Goal: Information Seeking & Learning: Learn about a topic

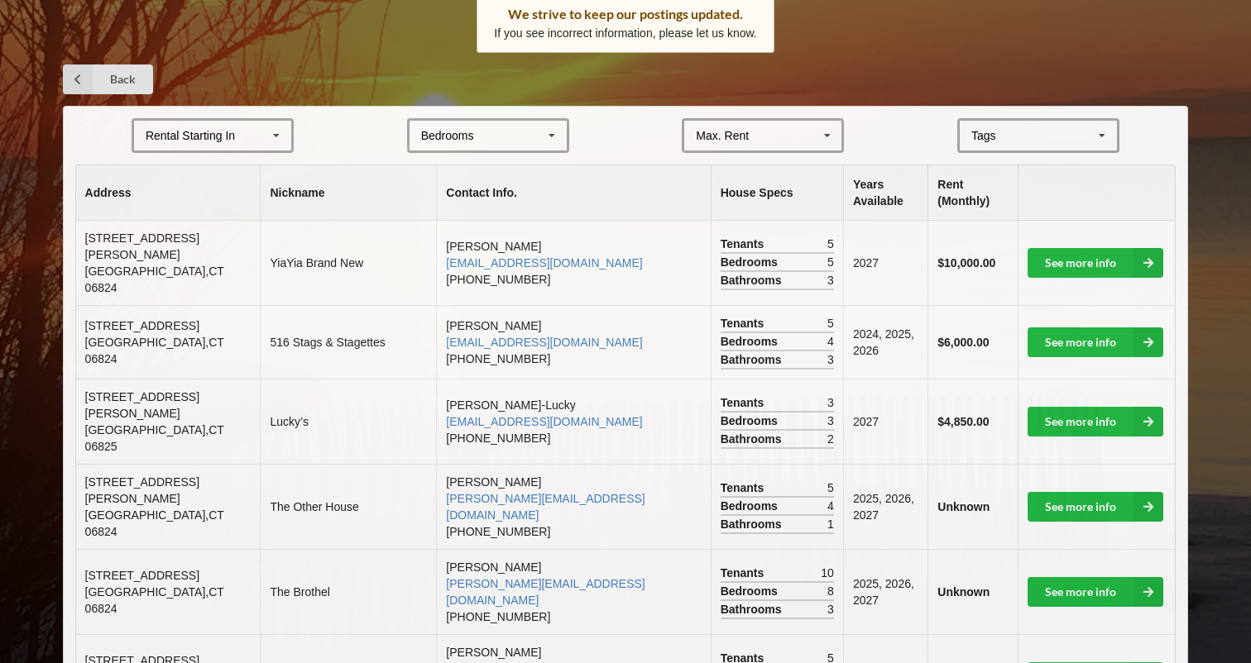
scroll to position [282, 0]
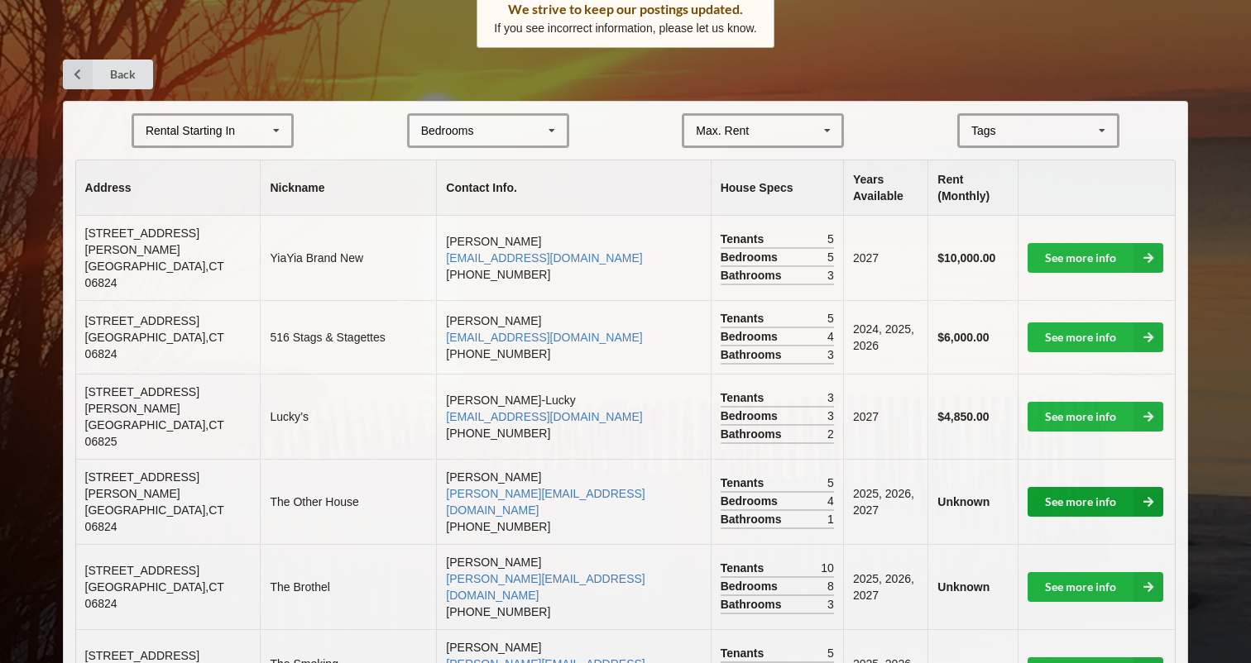
click at [1079, 487] on link "See more info" at bounding box center [1095, 502] width 136 height 30
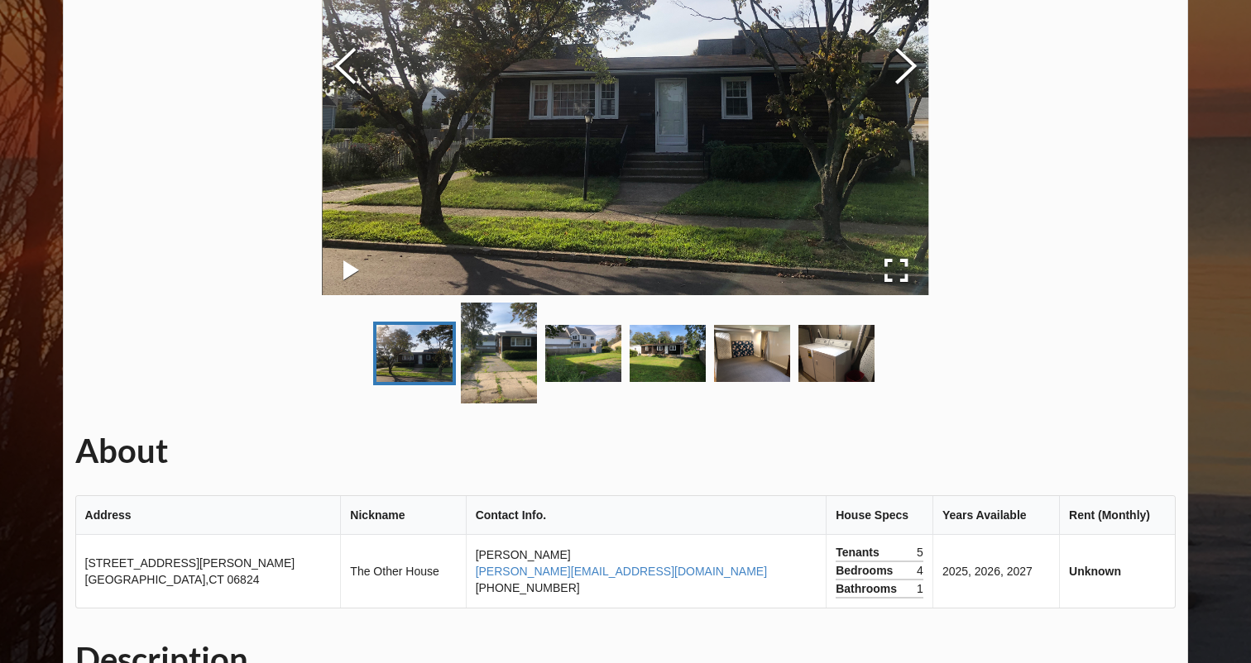
click at [557, 370] on img "Go to Slide 3" at bounding box center [583, 353] width 76 height 57
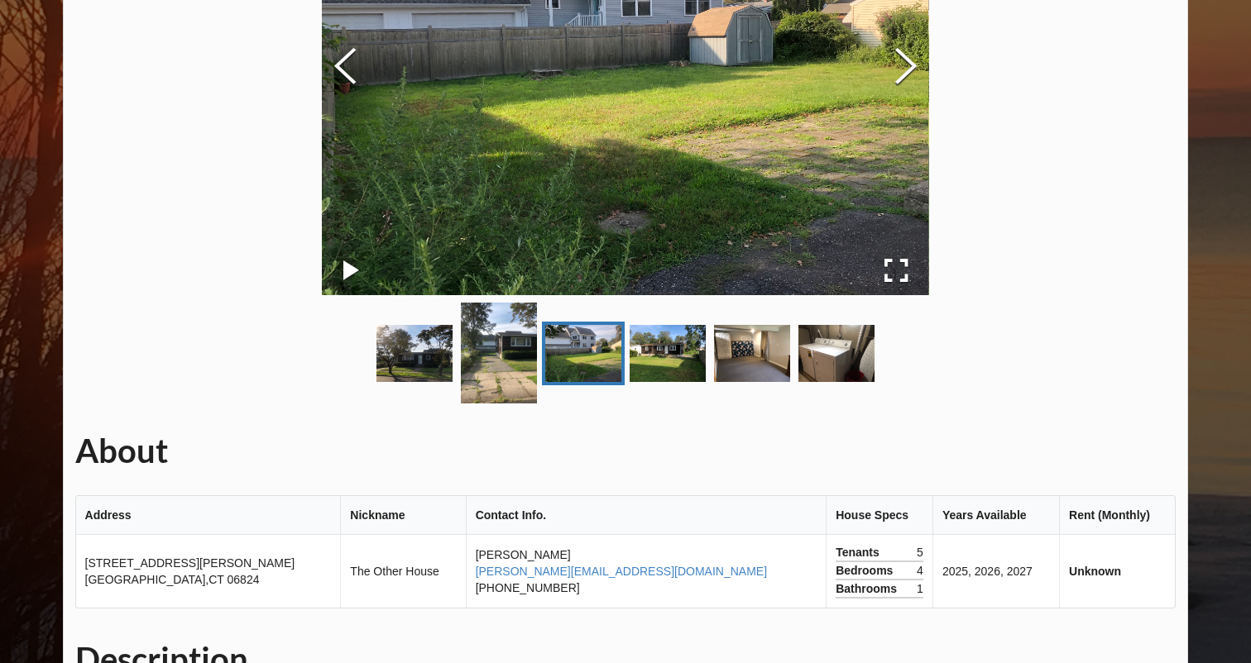
click at [652, 356] on img "Go to Slide 4" at bounding box center [667, 353] width 76 height 57
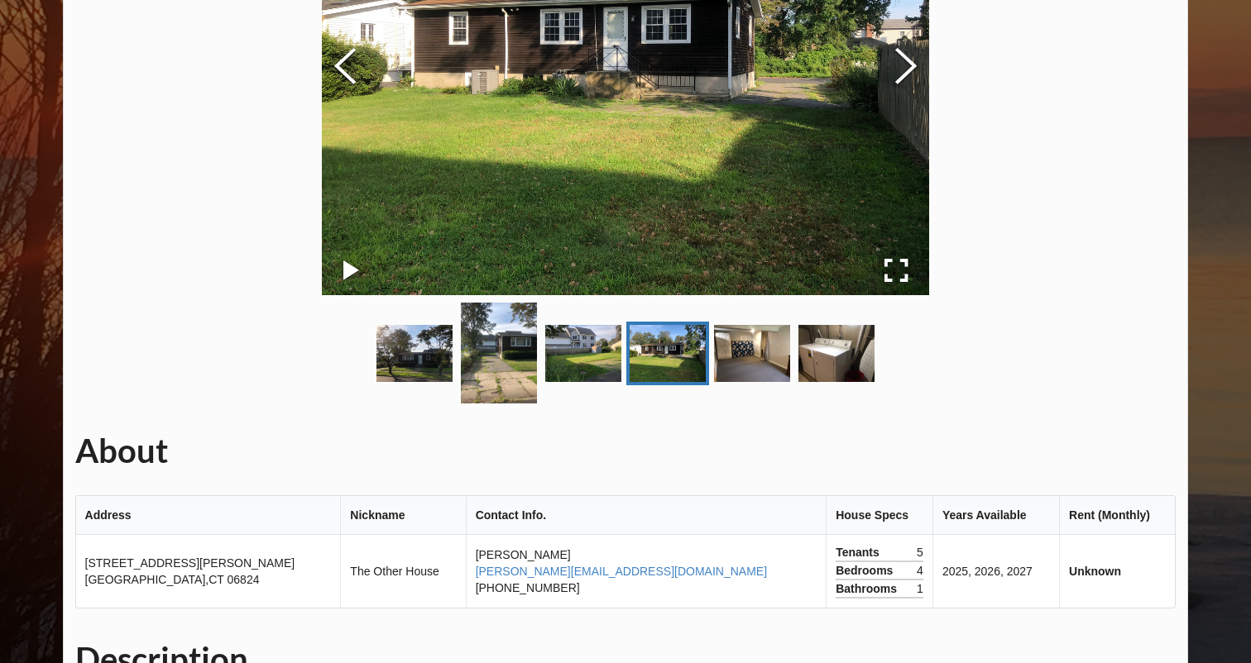
click at [694, 359] on img "Go to Slide 4" at bounding box center [667, 353] width 76 height 57
click at [738, 363] on img "Go to Slide 5" at bounding box center [752, 353] width 76 height 57
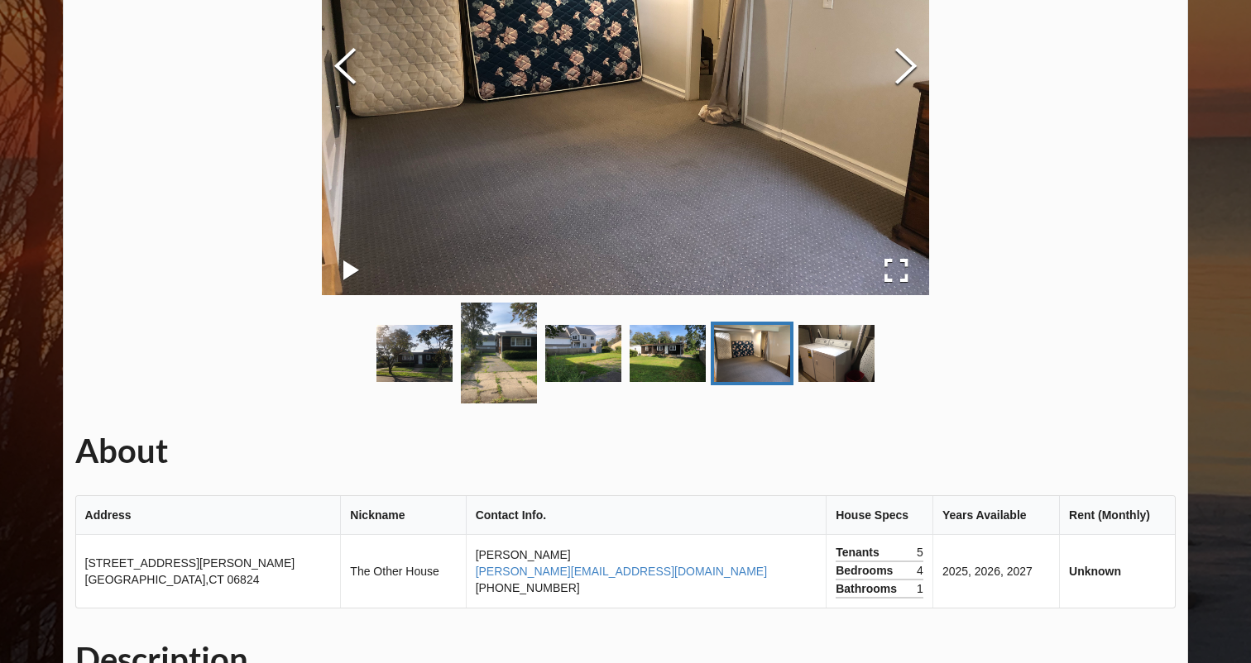
click at [801, 370] on img "Go to Slide 6" at bounding box center [836, 353] width 76 height 57
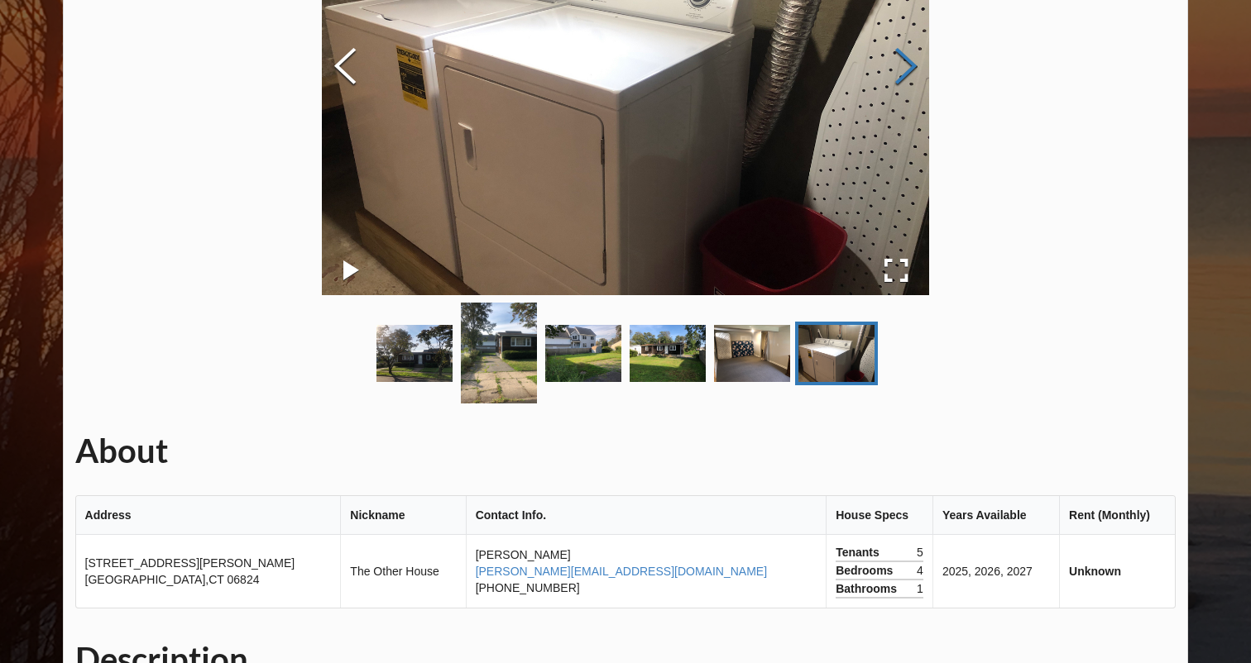
click at [902, 60] on button "Next Slide" at bounding box center [906, 68] width 46 height 150
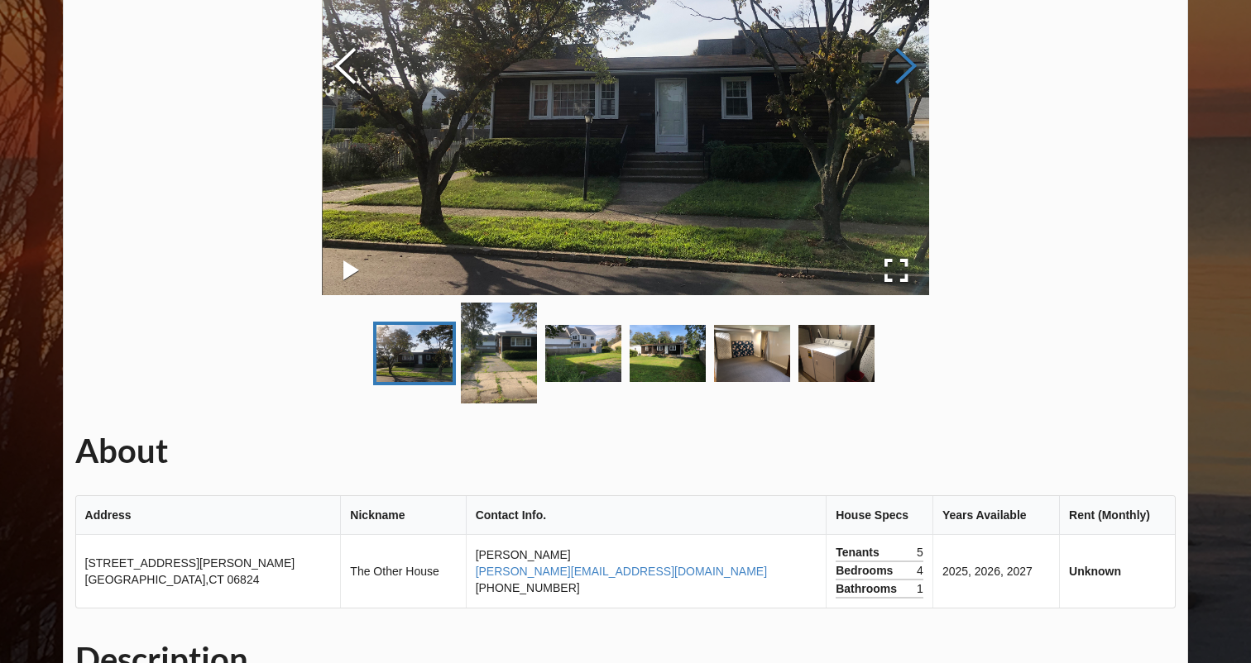
click at [902, 60] on button "Next Slide" at bounding box center [906, 68] width 46 height 150
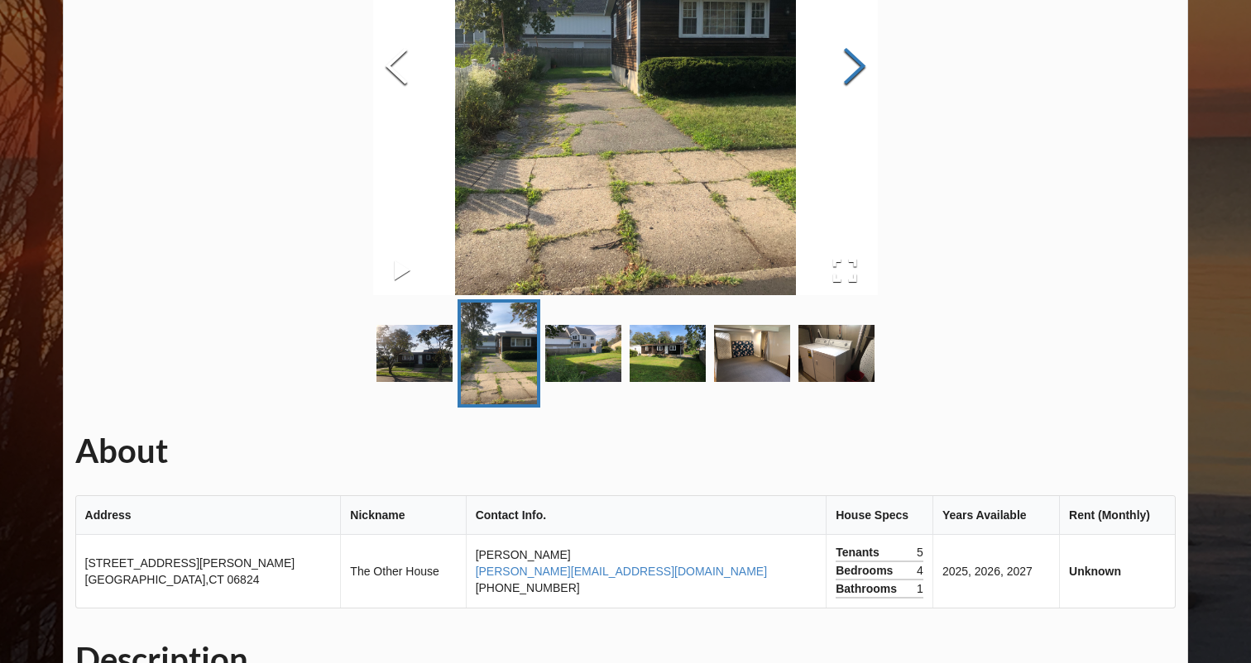
click at [902, 60] on div "About Address Nickname Contact Info. House Specs Years Available Rent (Monthly)…" at bounding box center [626, 517] width 1126 height 1378
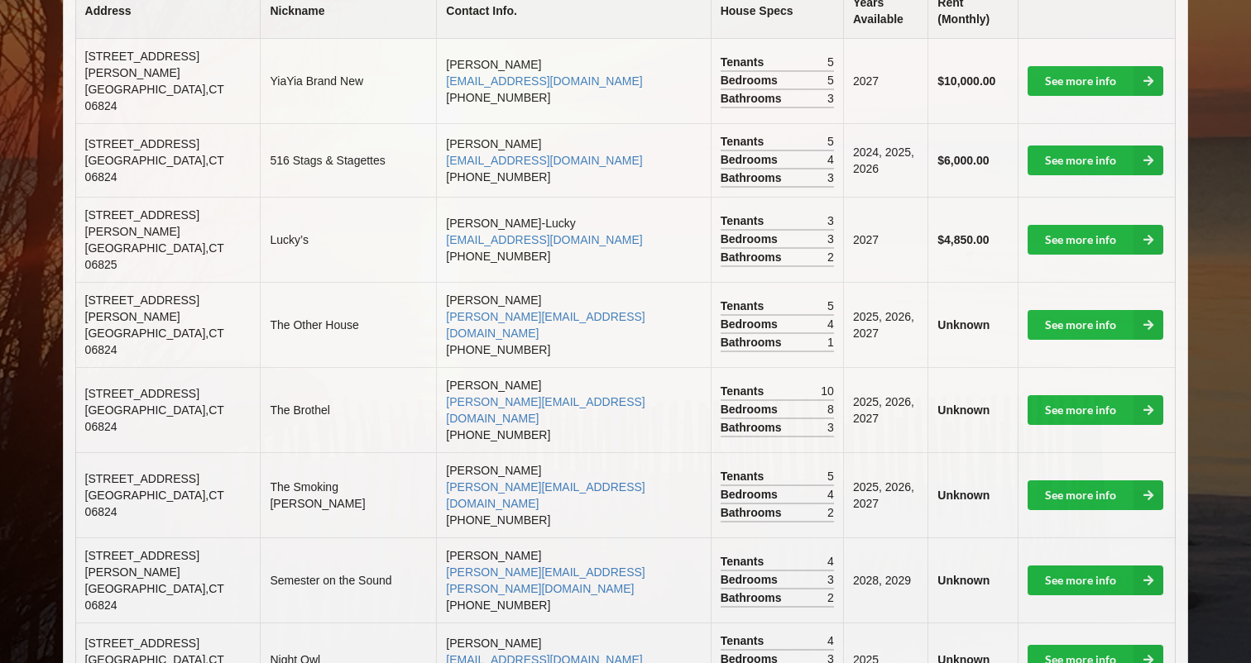
scroll to position [469, 0]
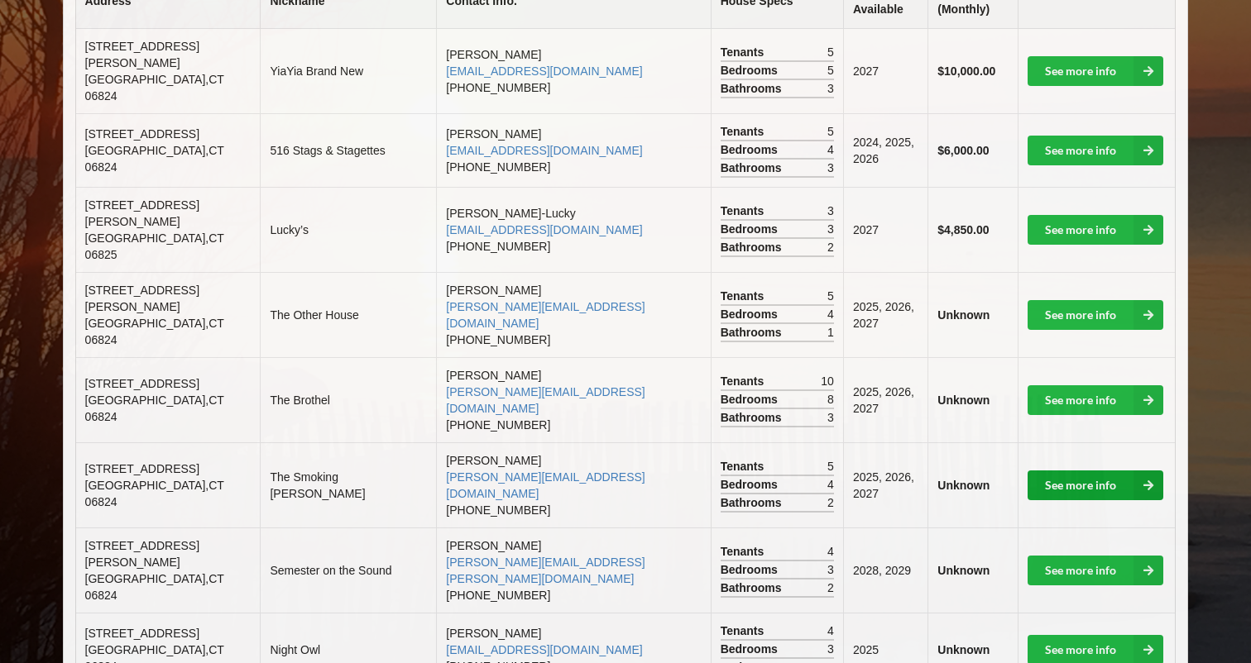
click at [1090, 471] on link "See more info" at bounding box center [1095, 486] width 136 height 30
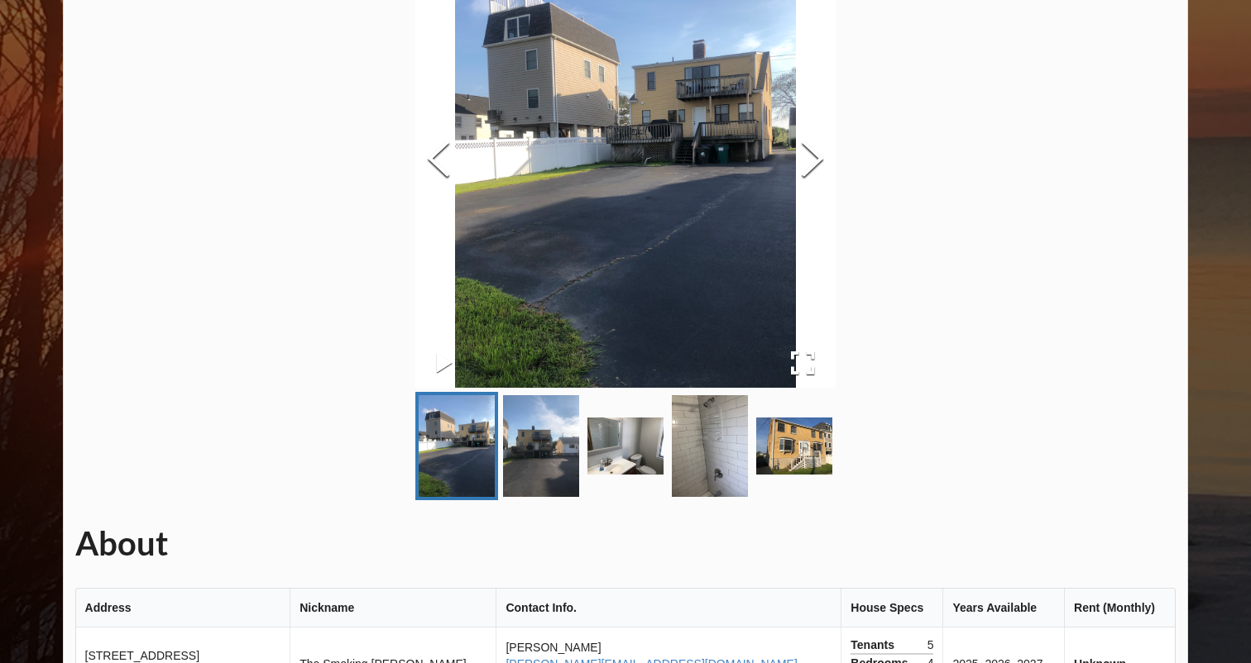
scroll to position [181, 0]
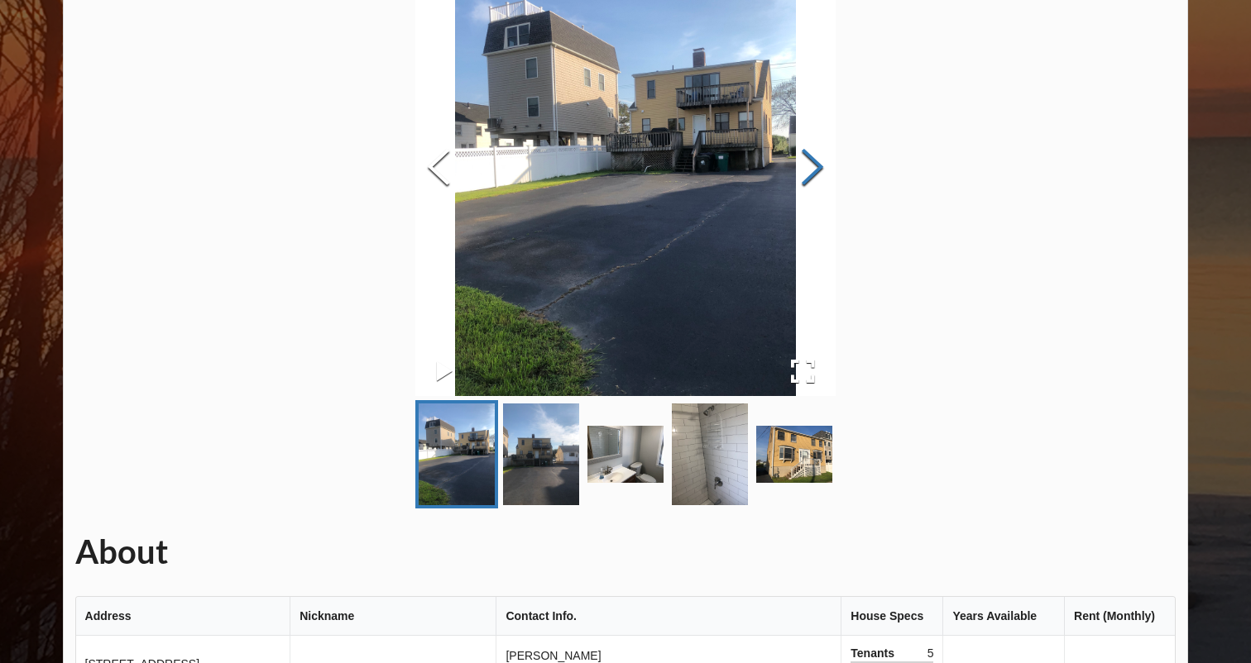
click at [813, 162] on button "Next Slide" at bounding box center [812, 169] width 46 height 150
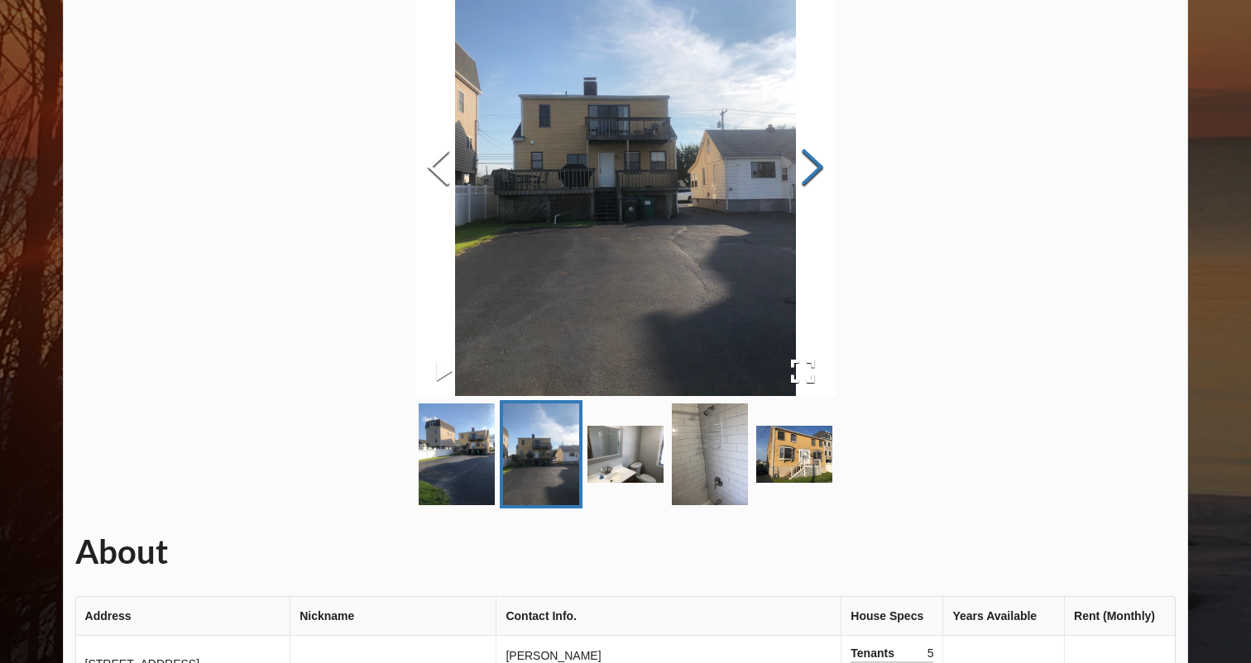
click at [813, 162] on button "Next Slide" at bounding box center [812, 169] width 46 height 150
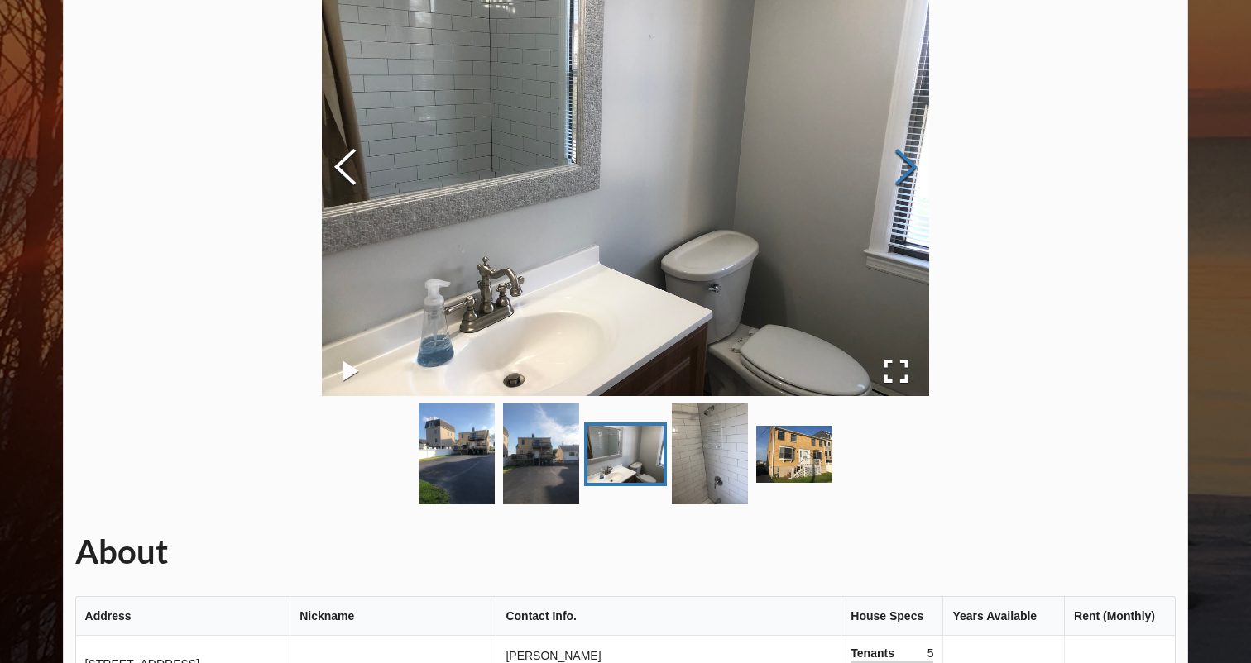
click at [813, 162] on img at bounding box center [625, 168] width 606 height 455
click at [902, 171] on button "Next Slide" at bounding box center [906, 169] width 46 height 150
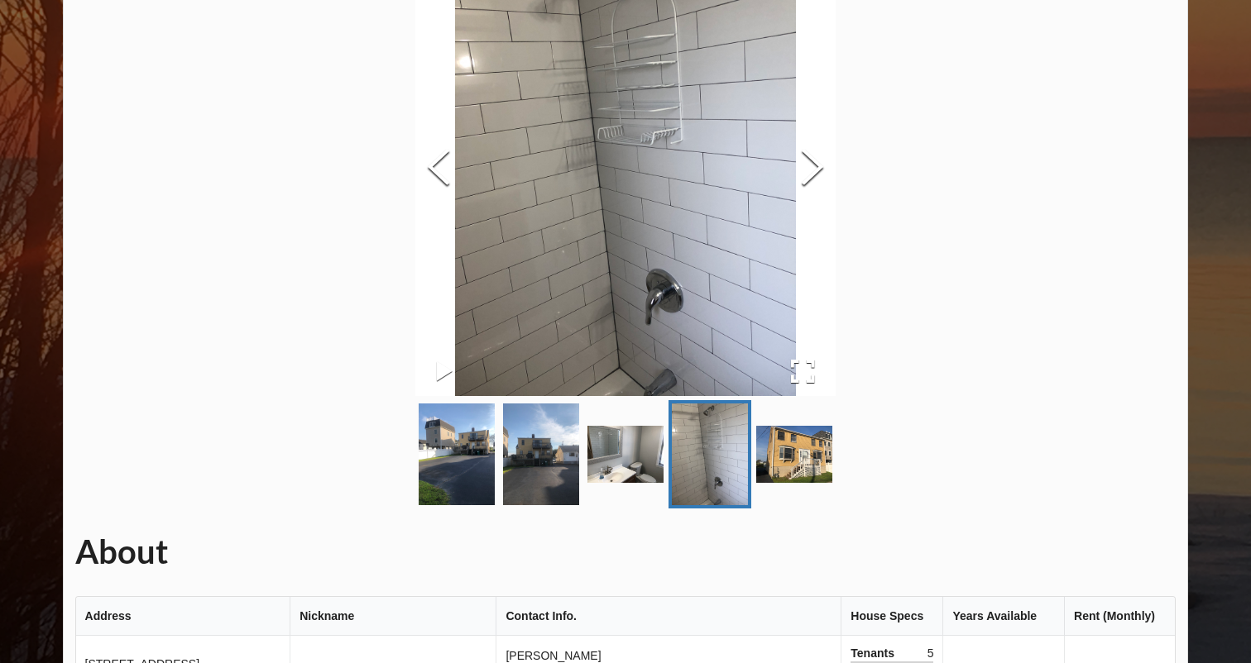
click at [902, 172] on div "About Address Nickname Contact Info. House Specs Years Available Rent (Monthly)…" at bounding box center [626, 595] width 1126 height 1333
click at [809, 167] on button "Next Slide" at bounding box center [812, 169] width 46 height 150
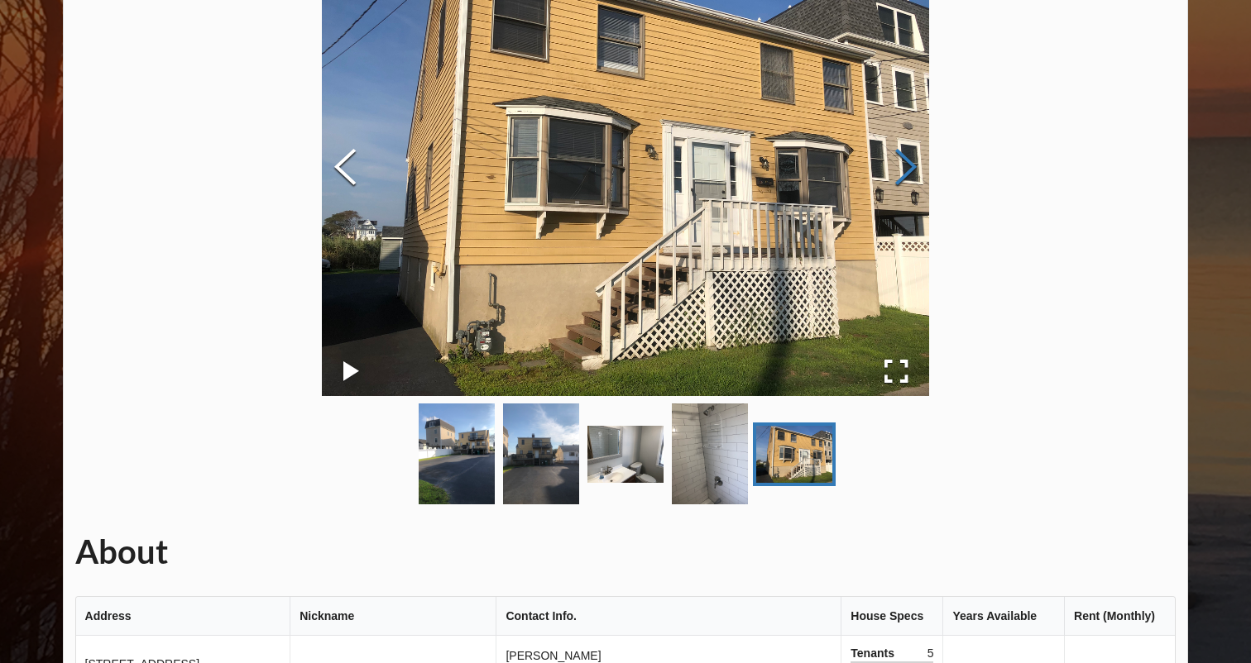
click at [809, 167] on img at bounding box center [625, 168] width 606 height 455
click at [898, 166] on button "Next Slide" at bounding box center [906, 169] width 46 height 150
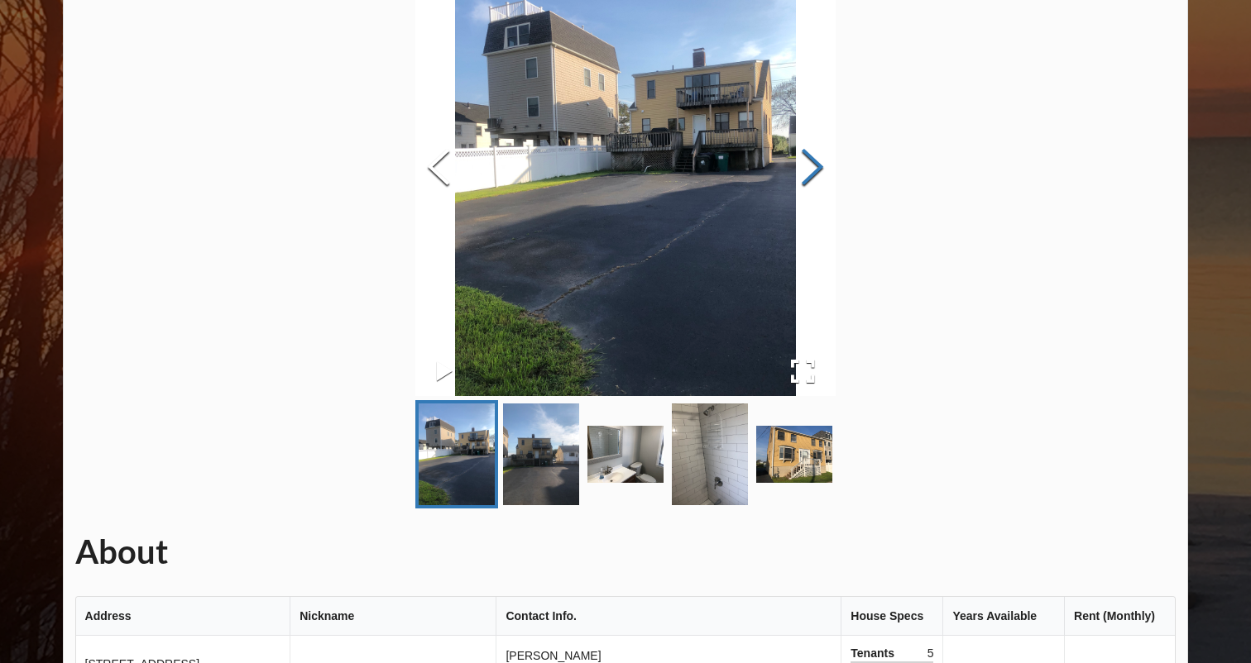
click at [813, 165] on button "Next Slide" at bounding box center [812, 169] width 46 height 150
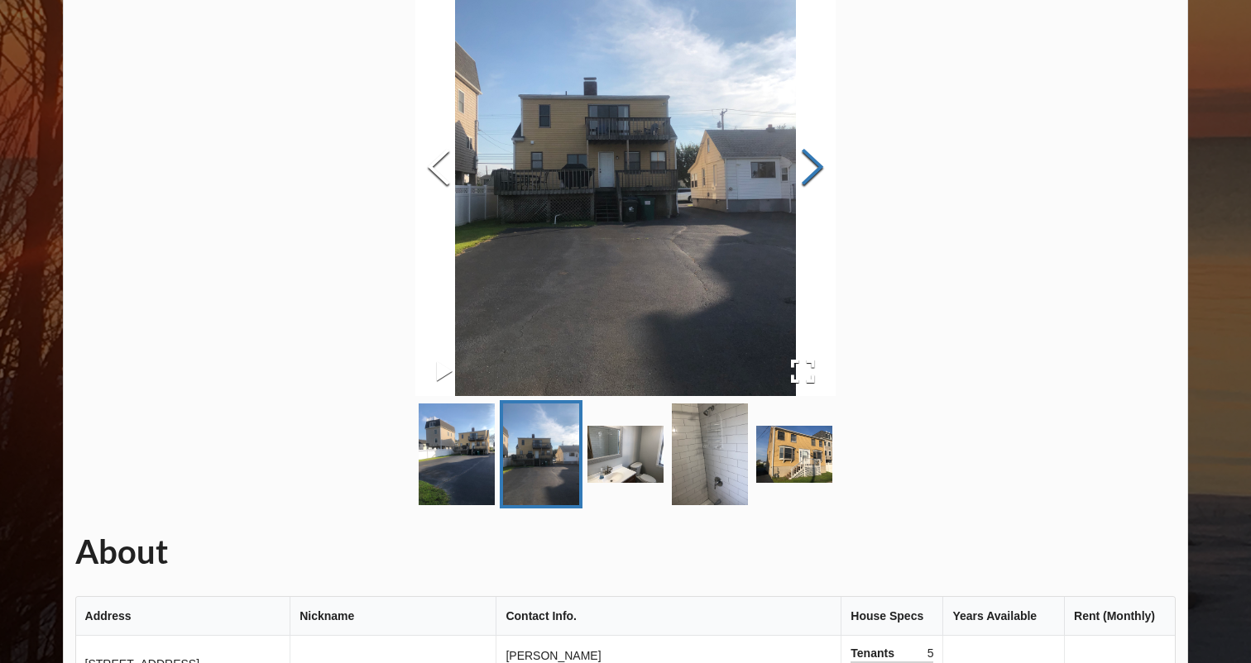
click at [813, 165] on button "Next Slide" at bounding box center [812, 169] width 46 height 150
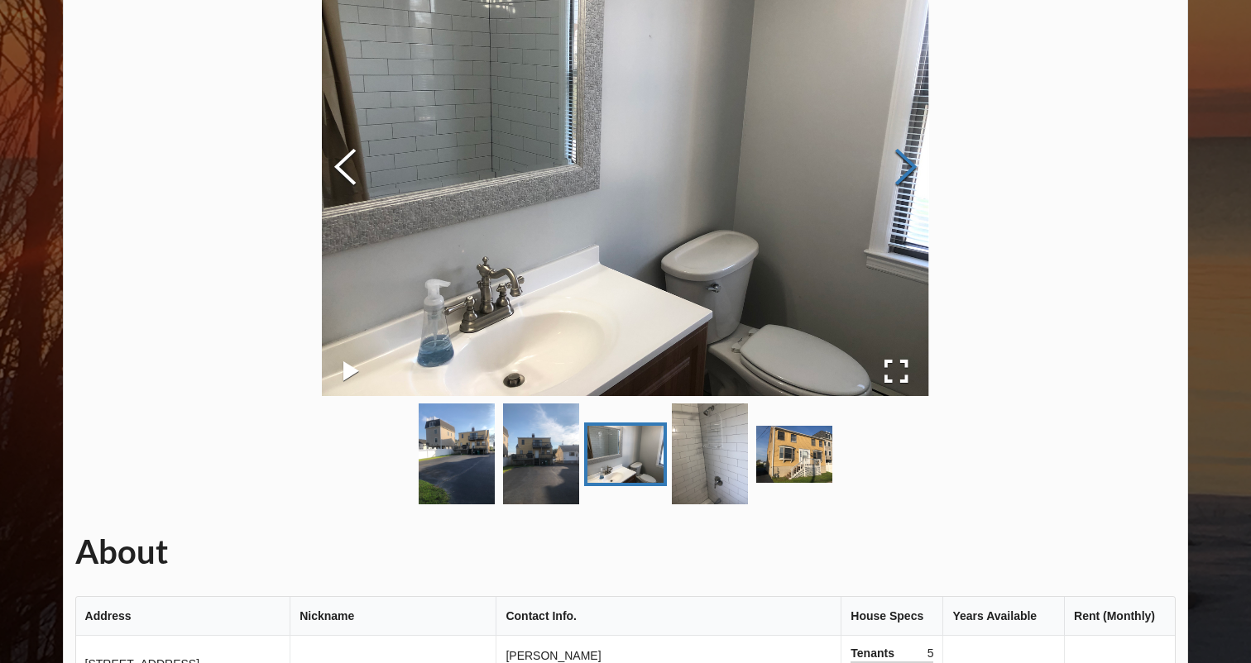
click at [905, 169] on button "Next Slide" at bounding box center [906, 169] width 46 height 150
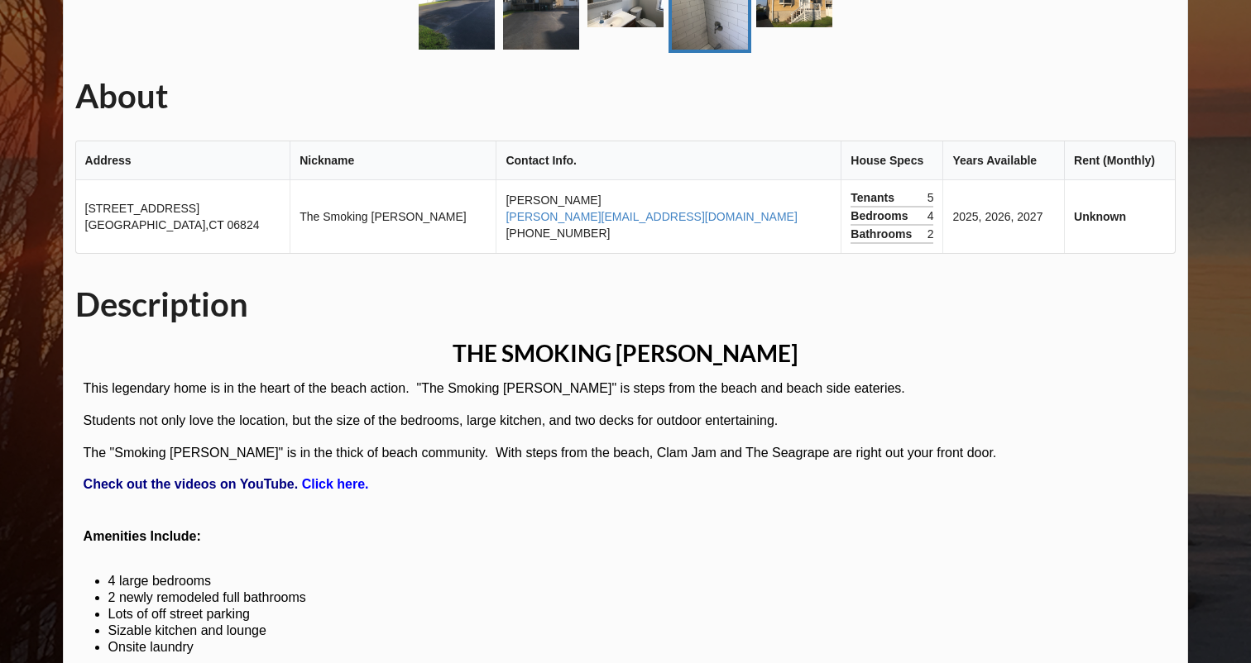
scroll to position [638, 0]
click at [326, 484] on span "Click here." at bounding box center [335, 483] width 67 height 14
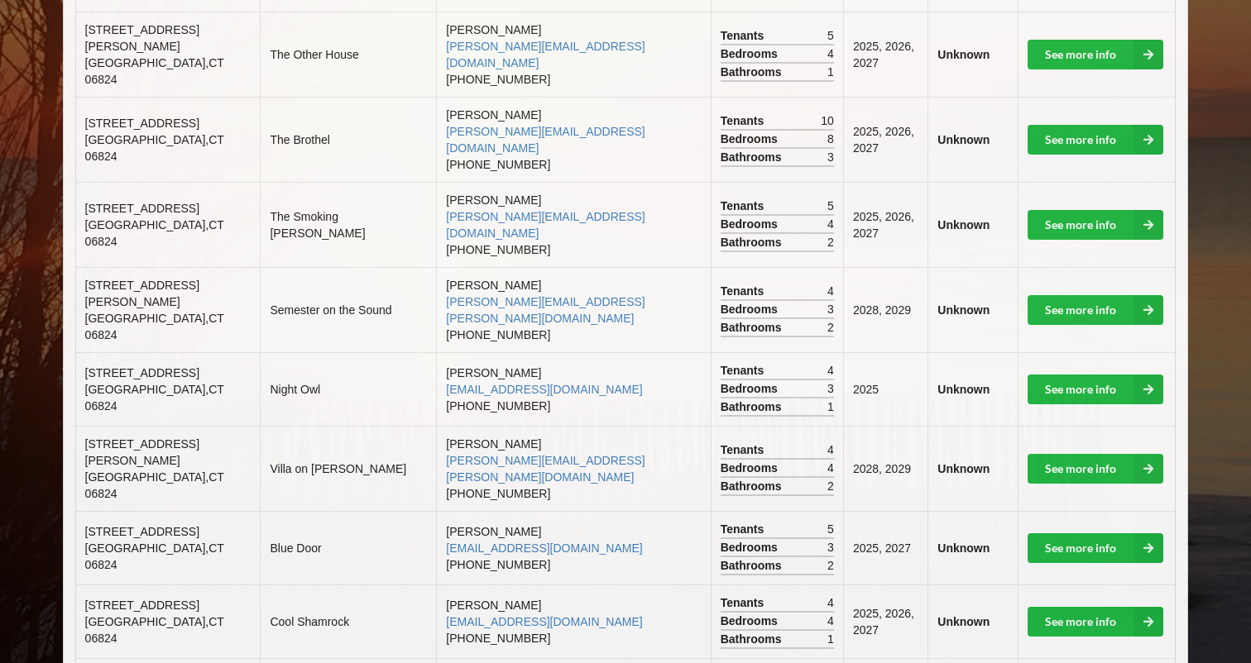
scroll to position [738, 0]
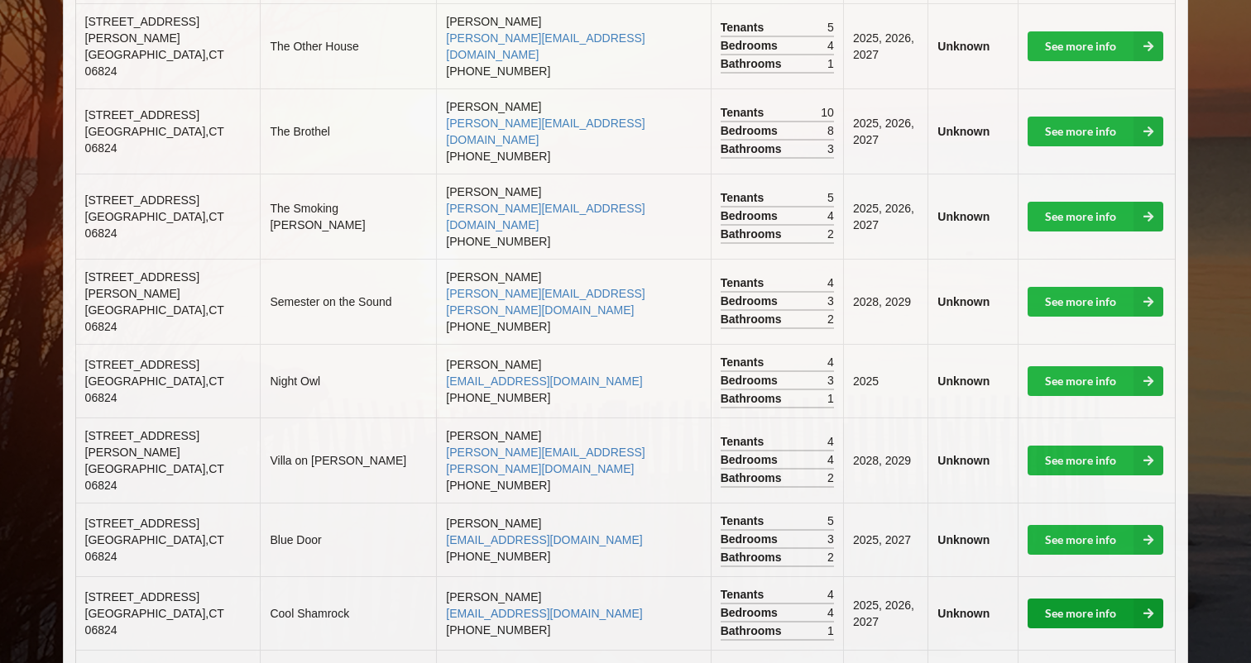
click at [1051, 599] on link "See more info" at bounding box center [1095, 614] width 136 height 30
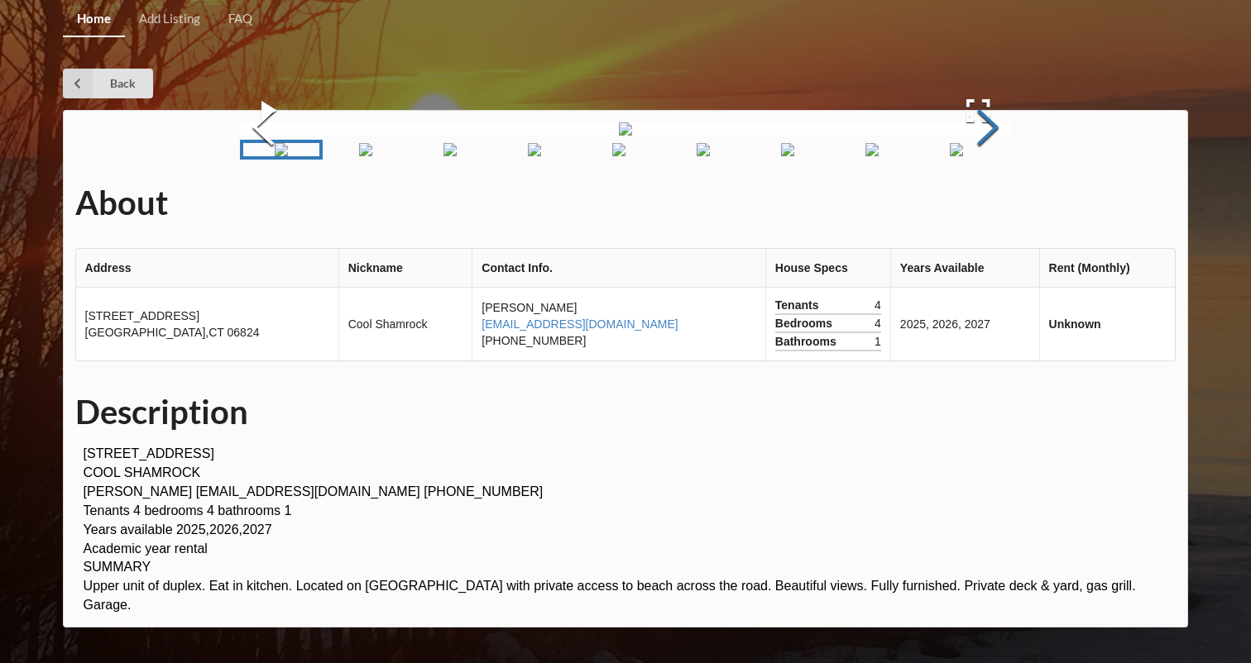
click at [973, 204] on button "Next Slide" at bounding box center [987, 130] width 46 height 150
click at [974, 204] on button "Next Slide" at bounding box center [987, 130] width 46 height 150
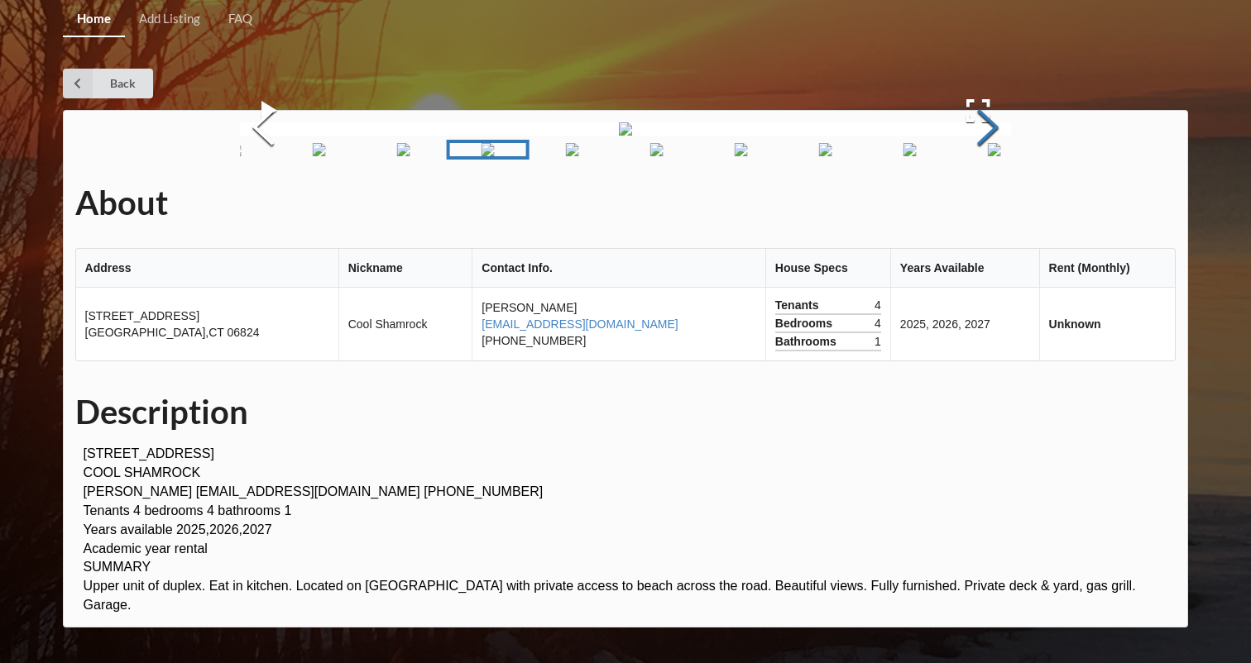
click at [974, 204] on button "Next Slide" at bounding box center [987, 130] width 46 height 150
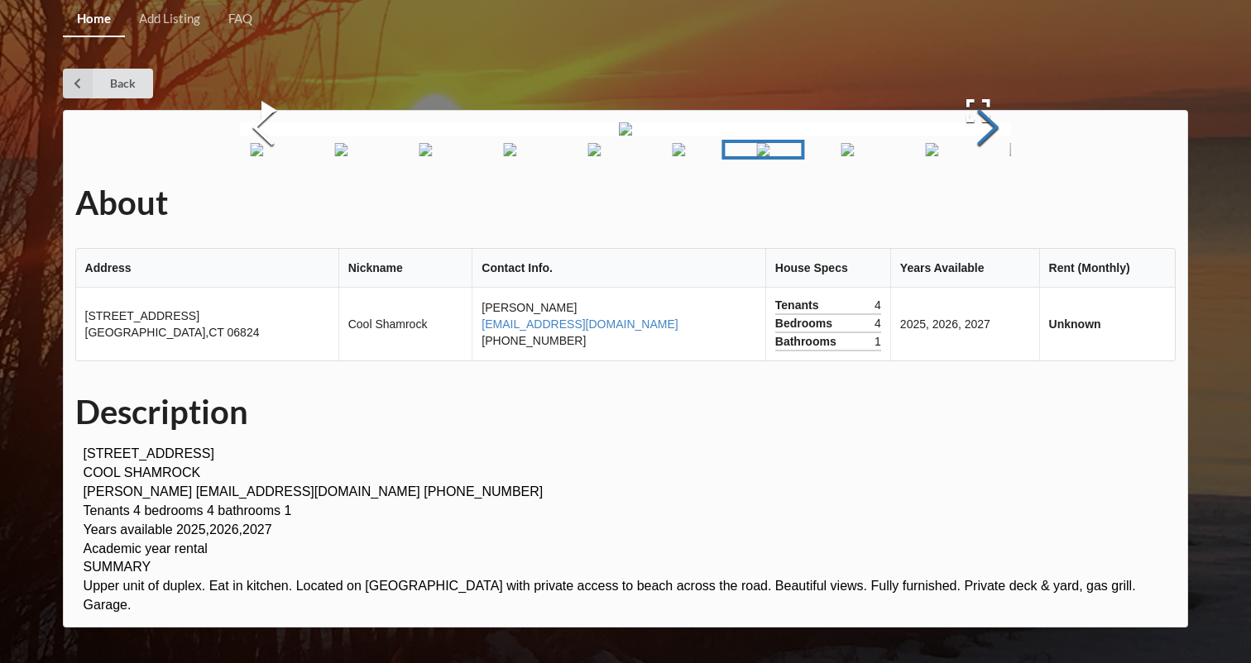
click at [974, 204] on button "Next Slide" at bounding box center [987, 130] width 46 height 150
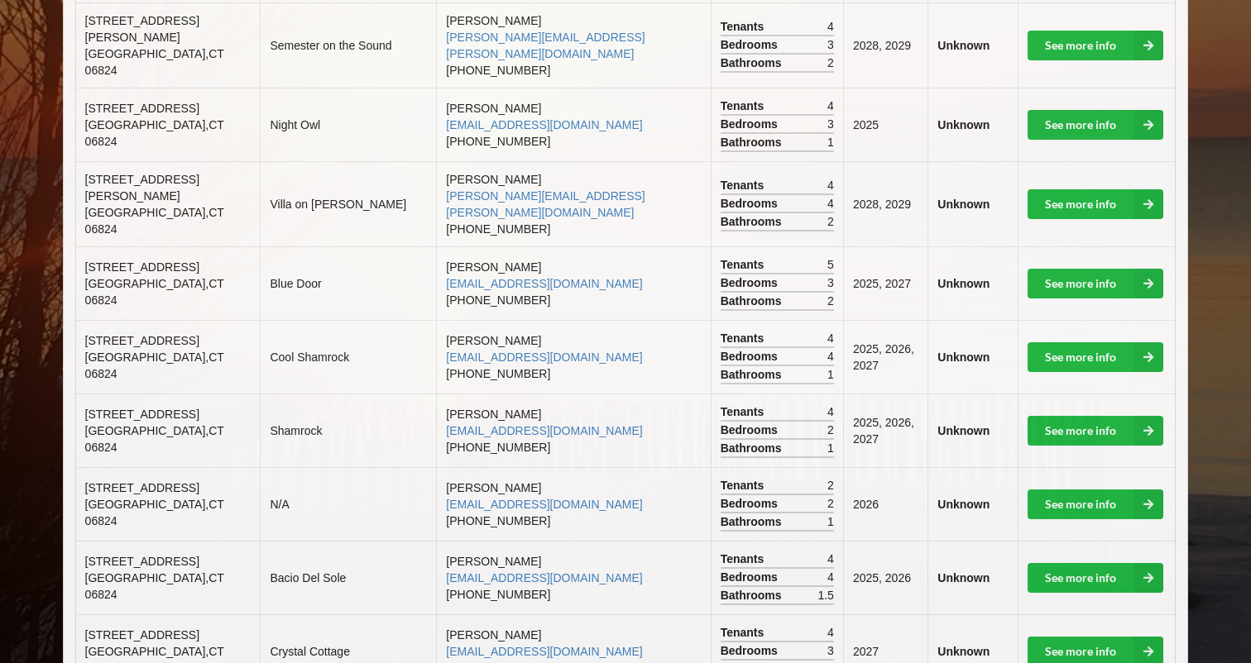
scroll to position [999, 0]
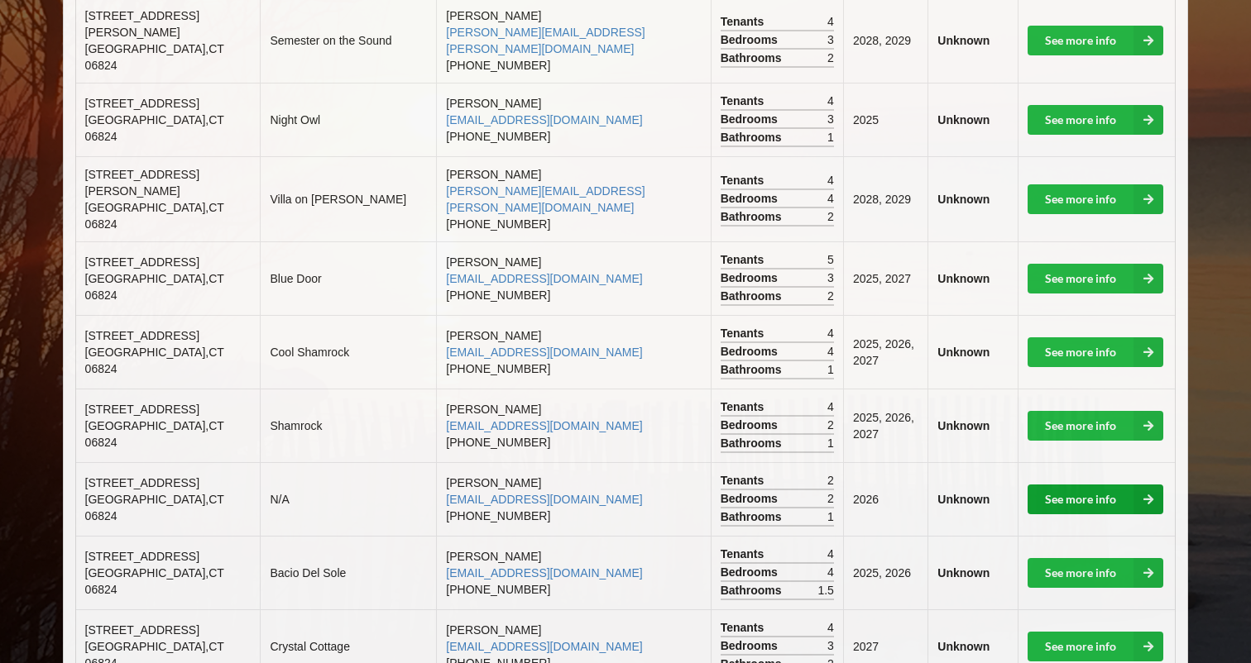
click at [1055, 485] on link "See more info" at bounding box center [1095, 500] width 136 height 30
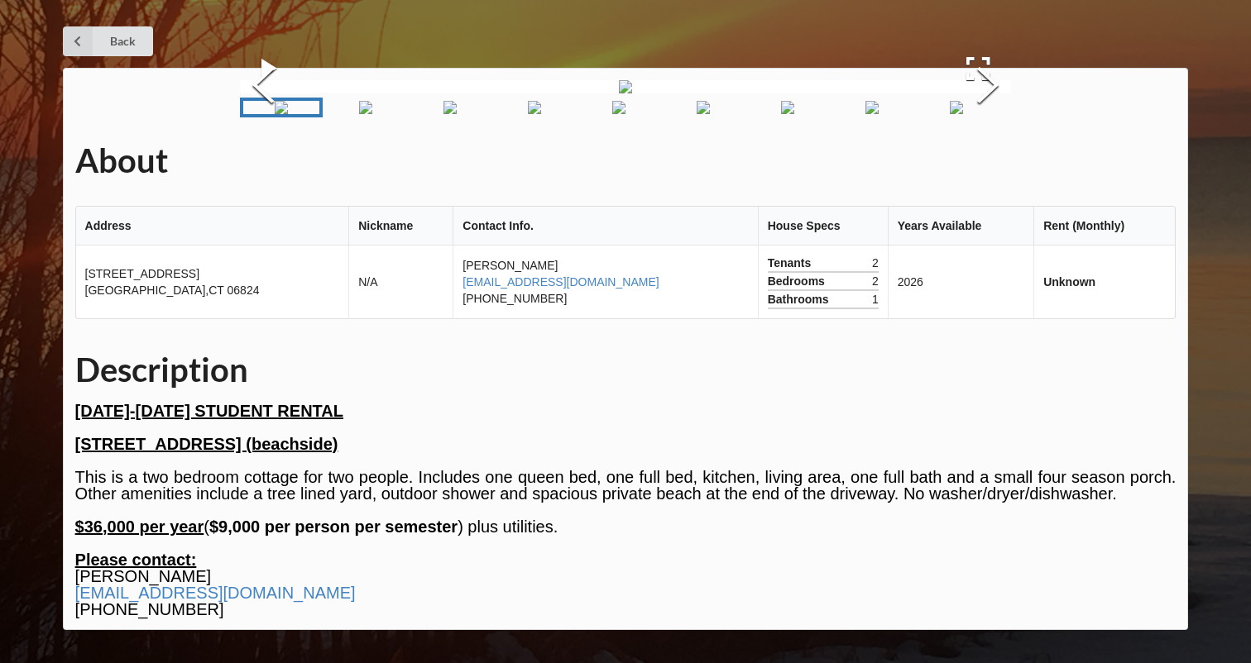
scroll to position [183, 0]
click at [978, 162] on button "Next Slide" at bounding box center [987, 87] width 46 height 150
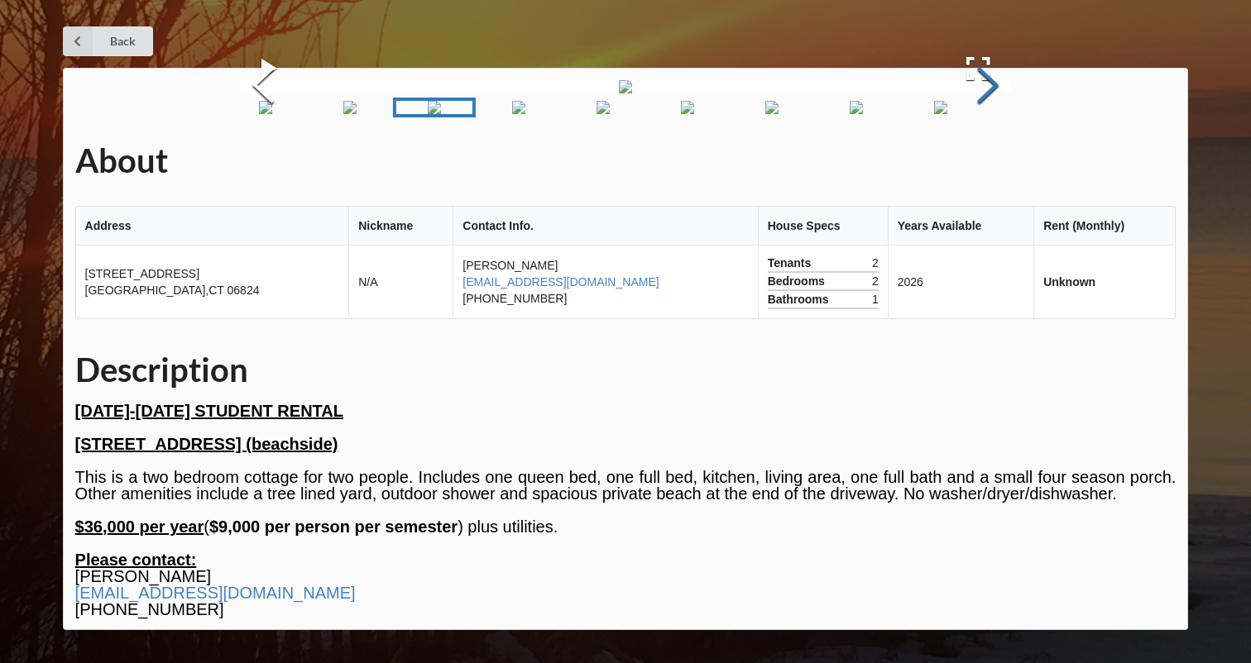
click at [978, 162] on button "Next Slide" at bounding box center [987, 87] width 46 height 150
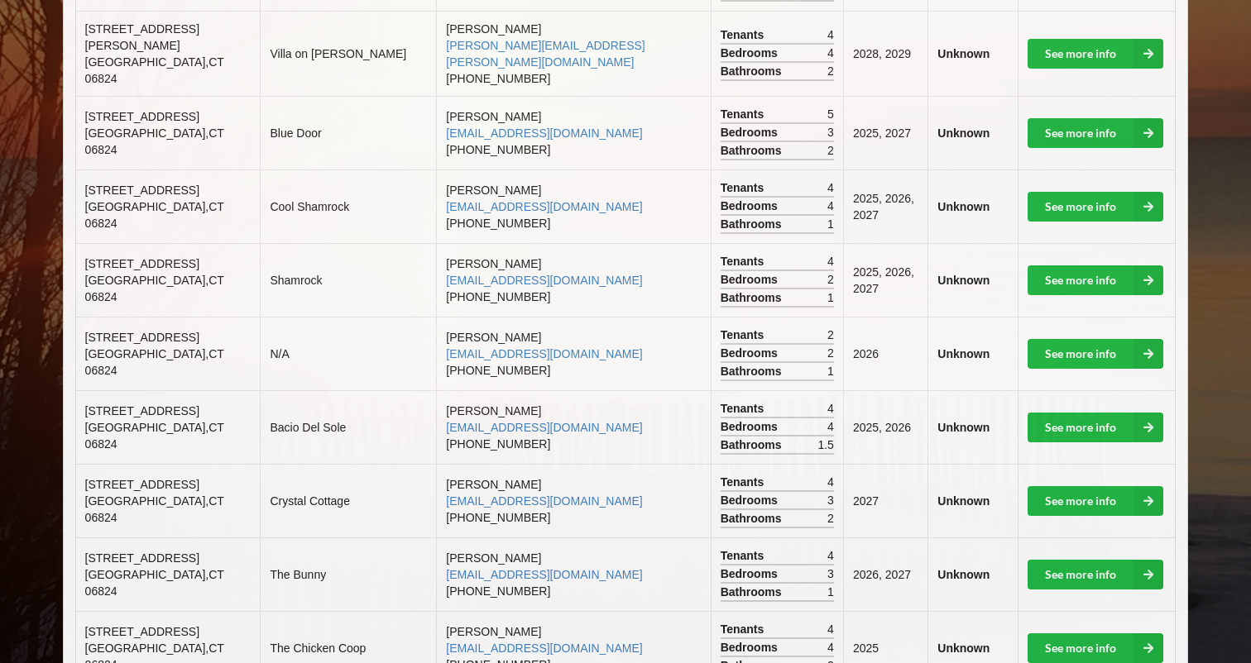
scroll to position [1148, 0]
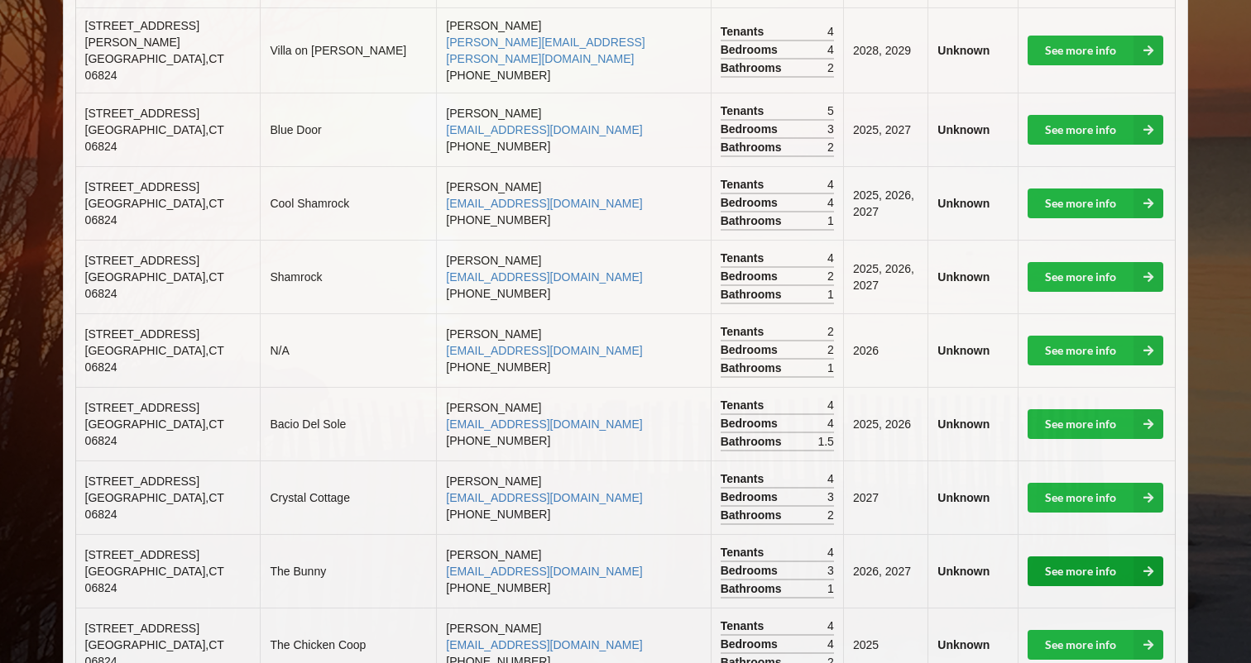
click at [1057, 557] on link "See more info" at bounding box center [1095, 572] width 136 height 30
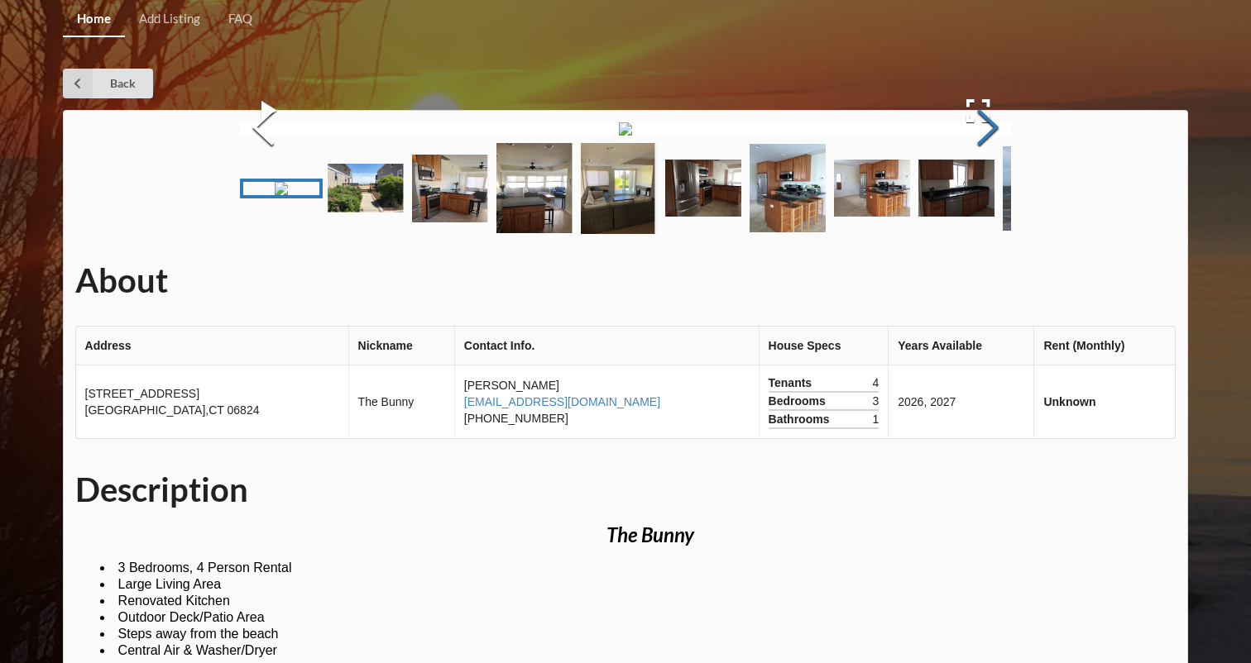
click at [981, 204] on button "Next Slide" at bounding box center [987, 130] width 46 height 150
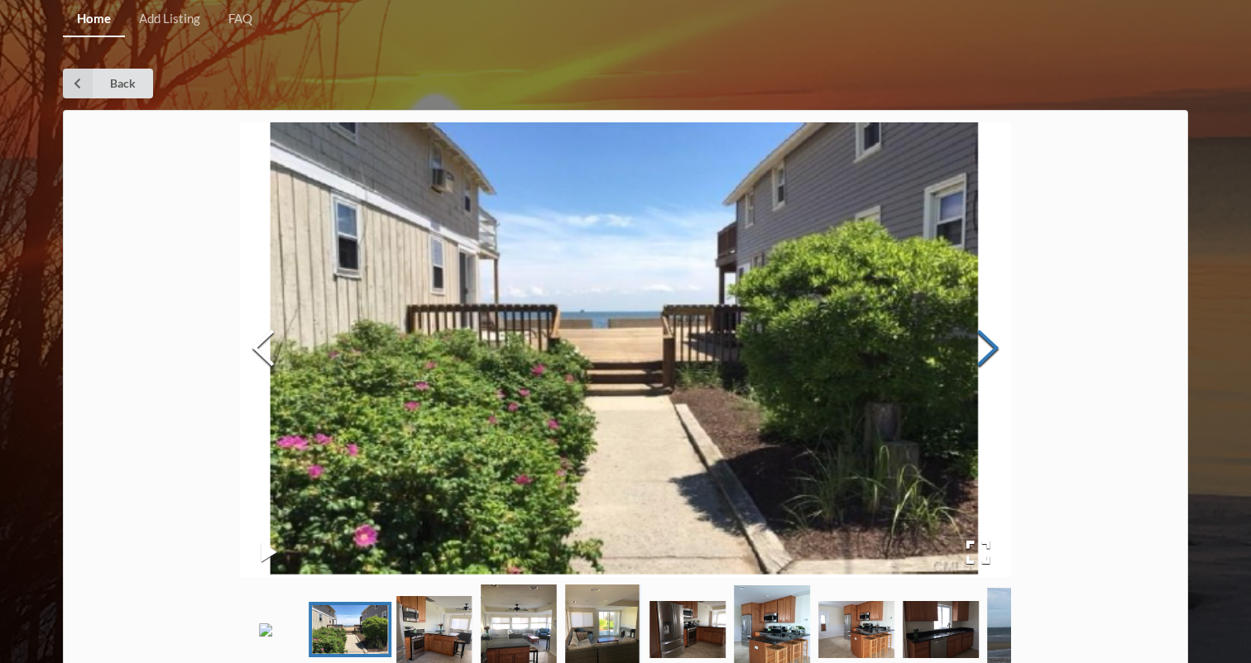
click at [981, 343] on button "Next Slide" at bounding box center [987, 350] width 46 height 150
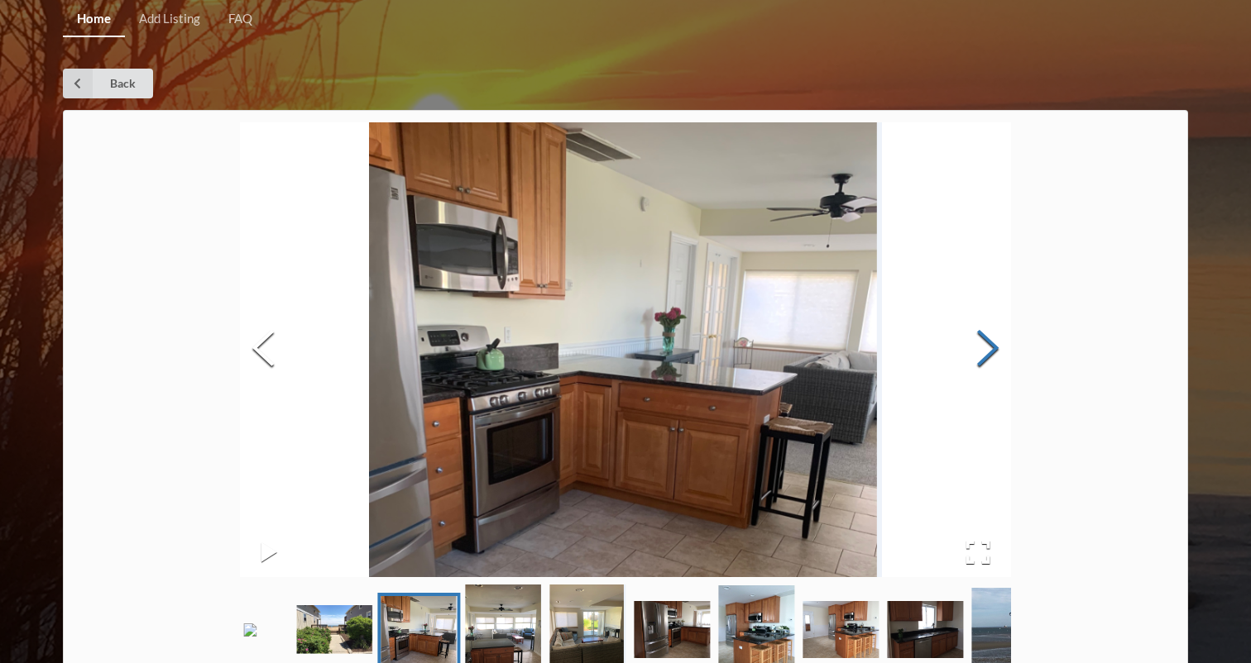
click at [981, 343] on button "Next Slide" at bounding box center [987, 350] width 46 height 150
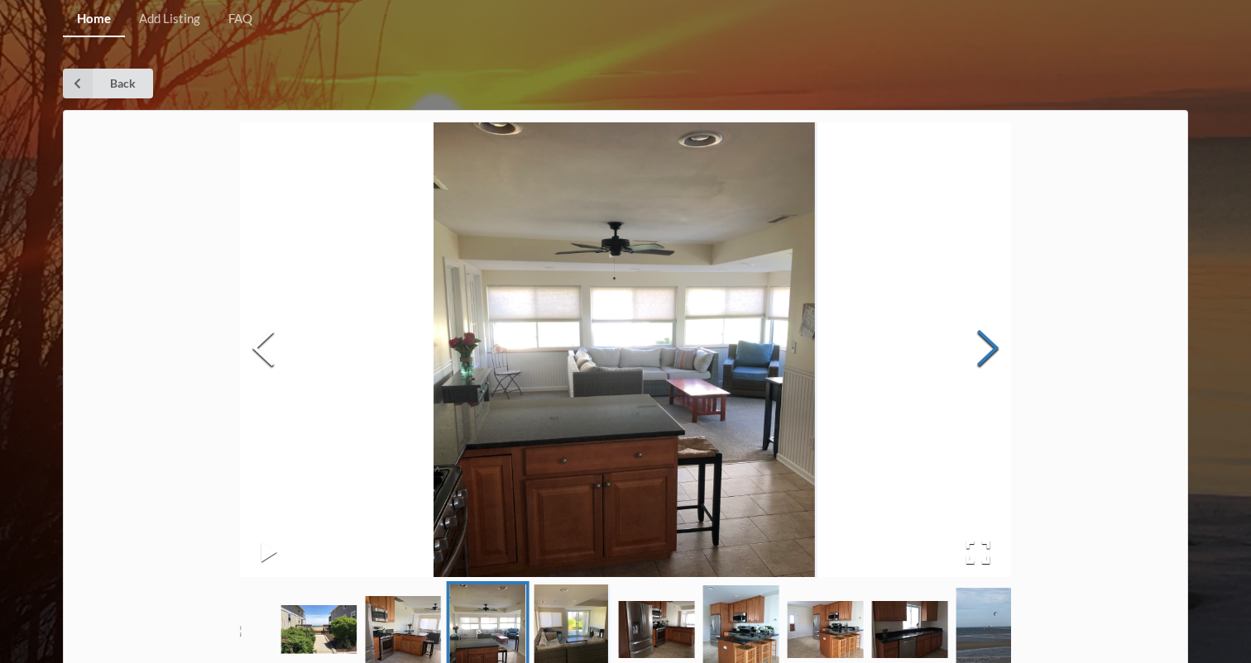
click at [981, 343] on button "Next Slide" at bounding box center [987, 350] width 46 height 150
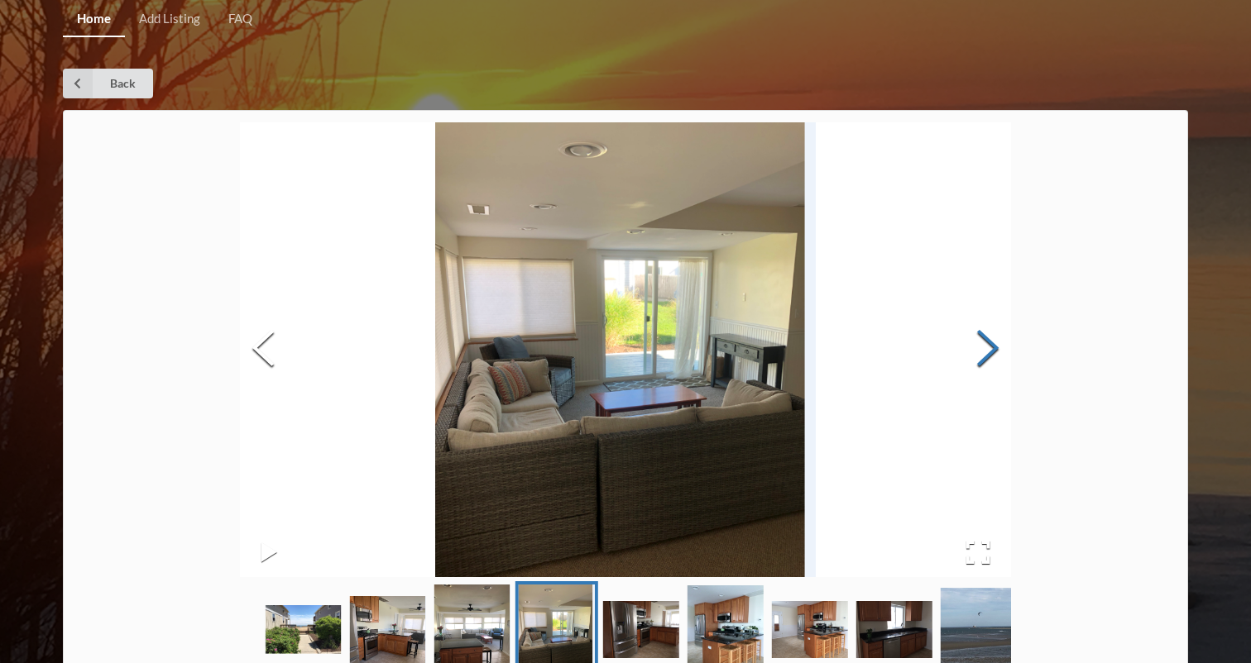
click at [981, 343] on button "Next Slide" at bounding box center [987, 350] width 46 height 150
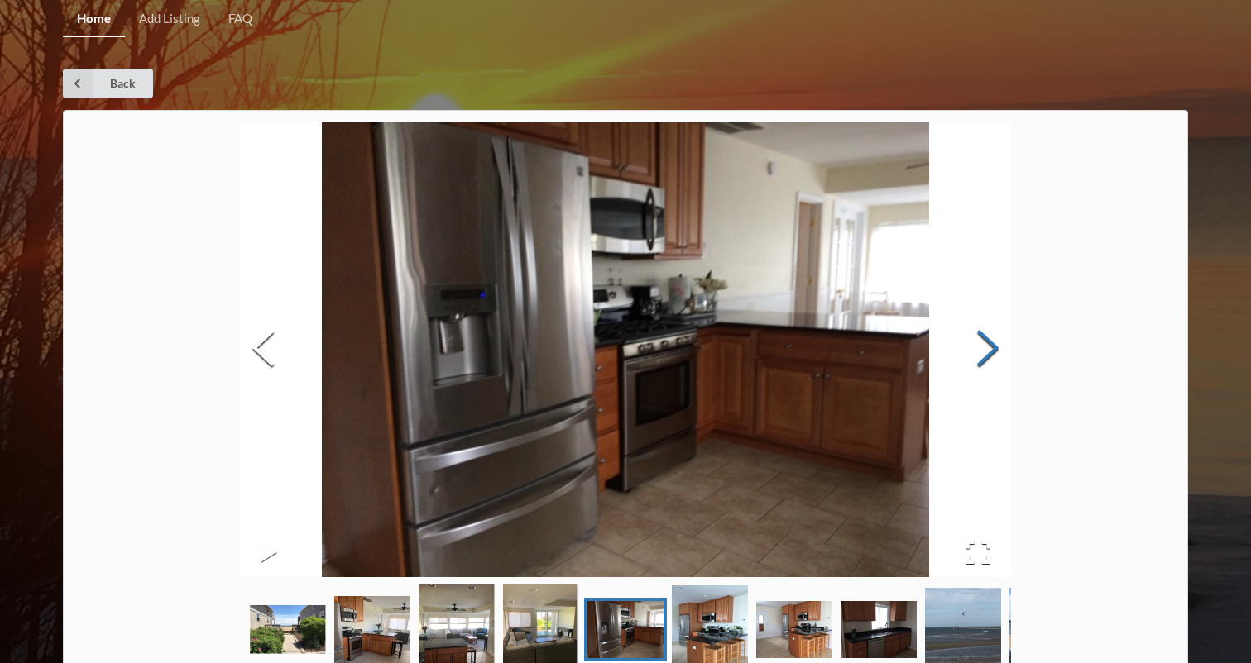
click at [981, 343] on button "Next Slide" at bounding box center [987, 350] width 46 height 150
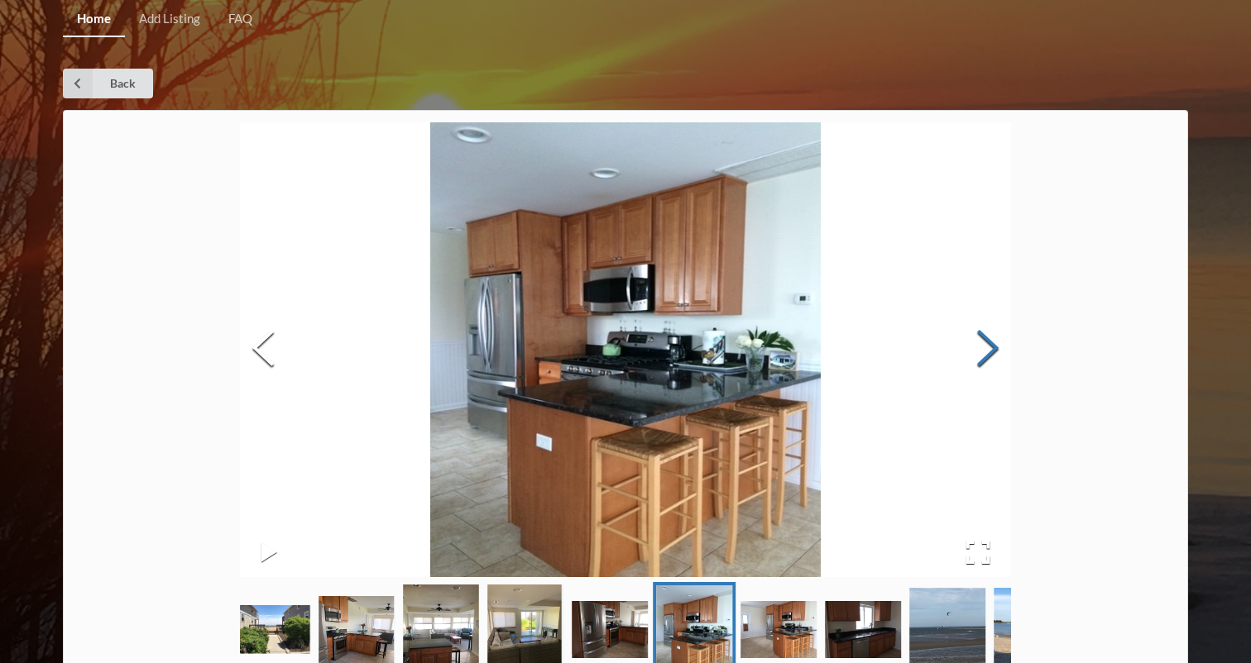
click at [981, 343] on button "Next Slide" at bounding box center [987, 350] width 46 height 150
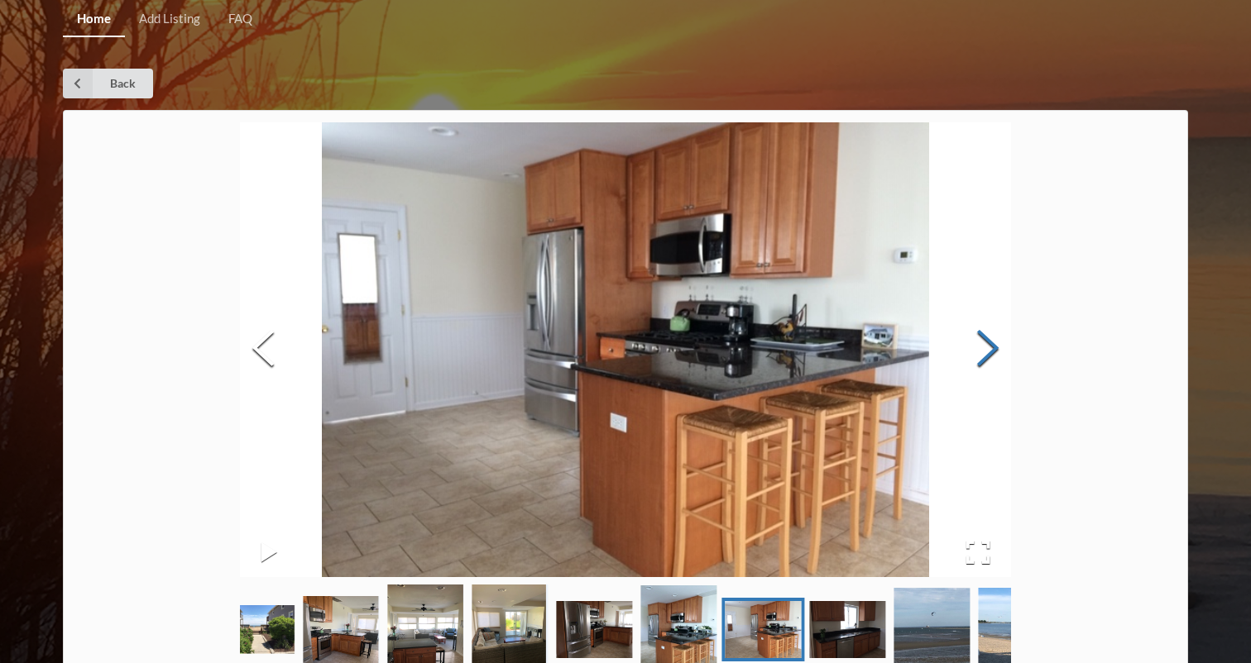
click at [981, 343] on button "Next Slide" at bounding box center [987, 350] width 46 height 150
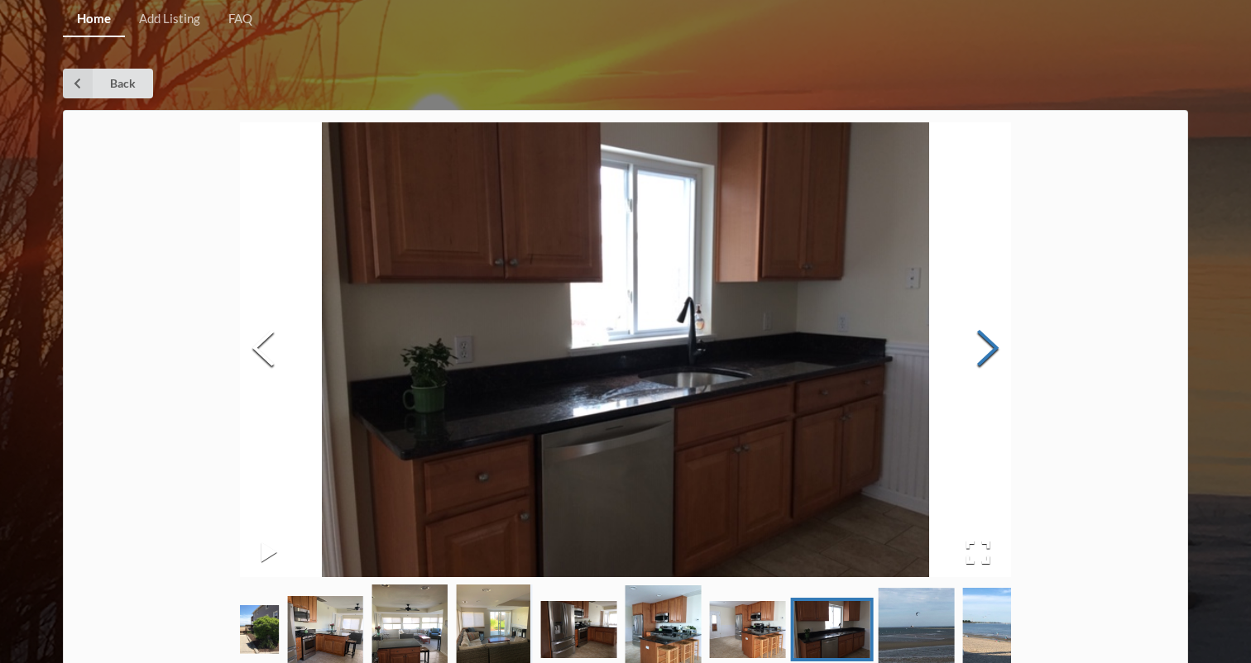
click at [981, 343] on button "Next Slide" at bounding box center [987, 350] width 46 height 150
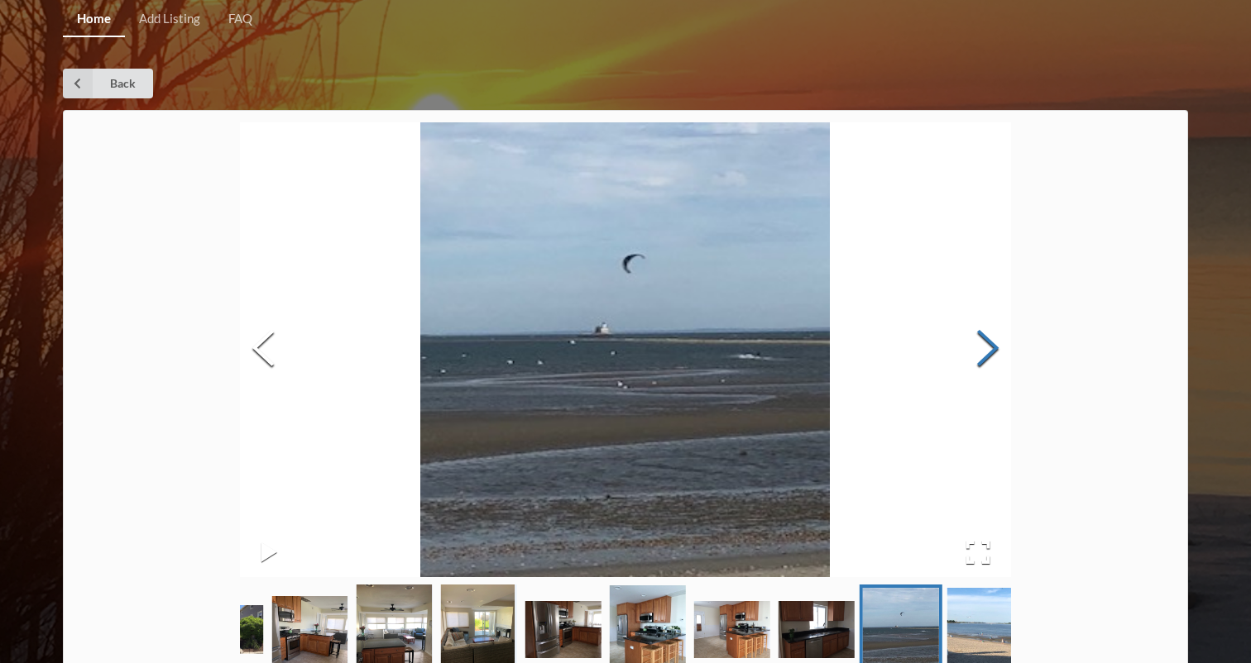
click at [981, 343] on button "Next Slide" at bounding box center [987, 350] width 46 height 150
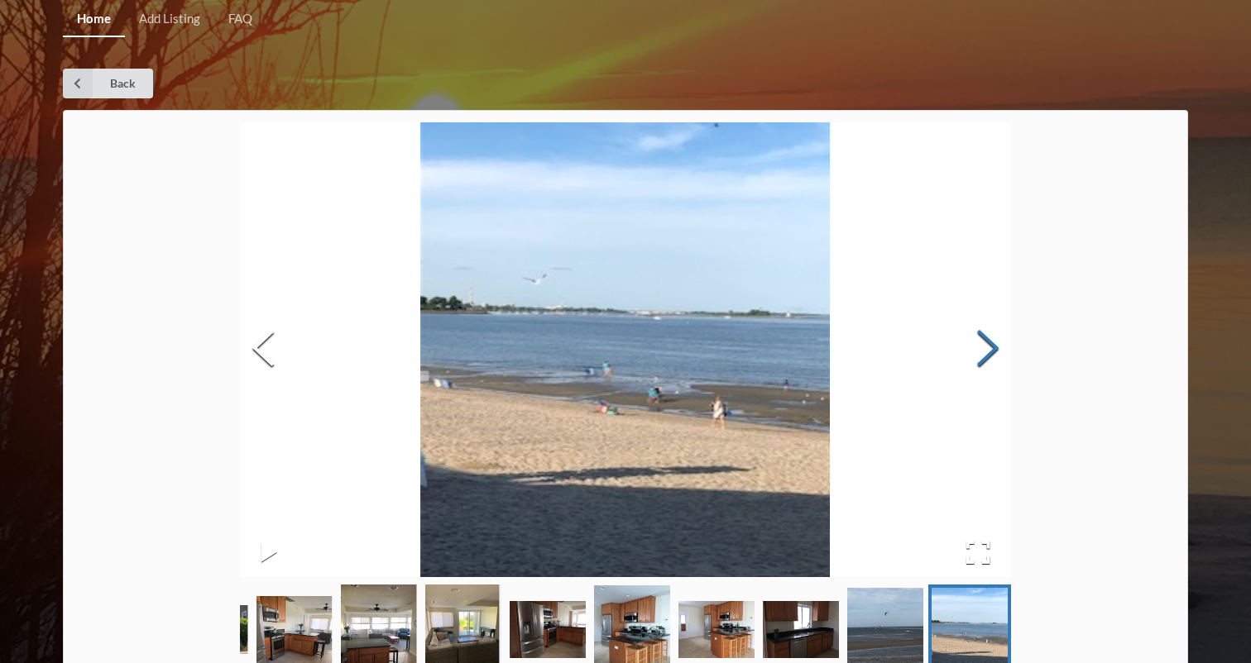
click at [981, 343] on button "Next Slide" at bounding box center [987, 350] width 46 height 150
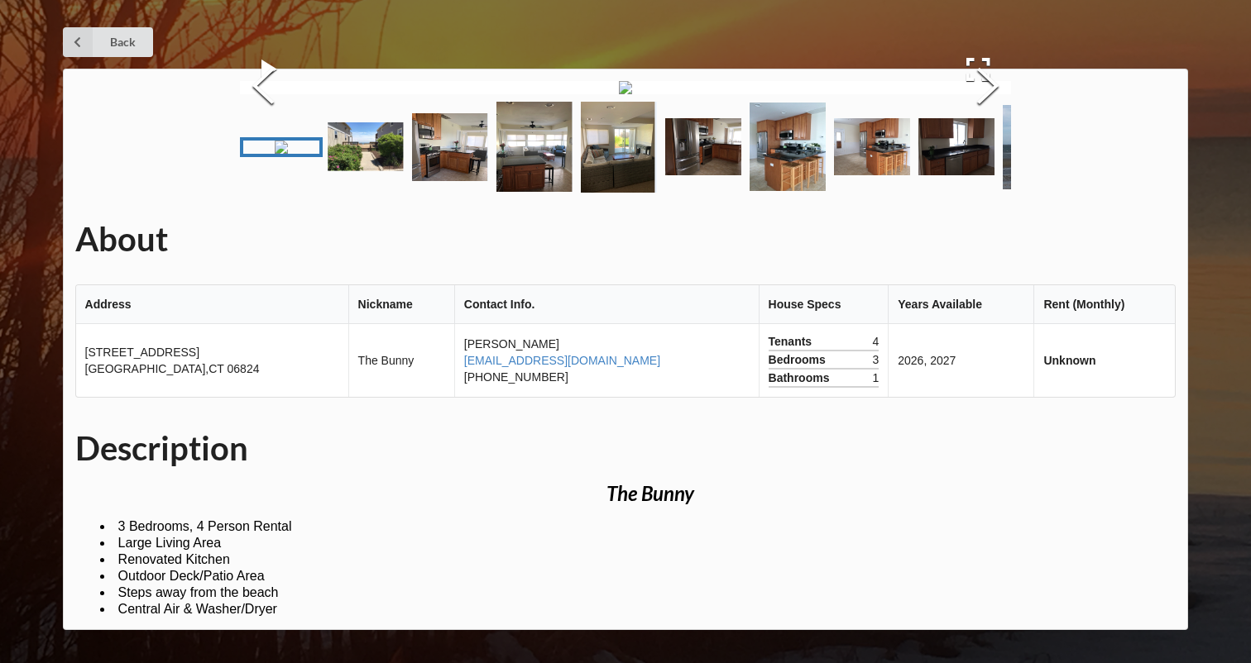
scroll to position [557, 0]
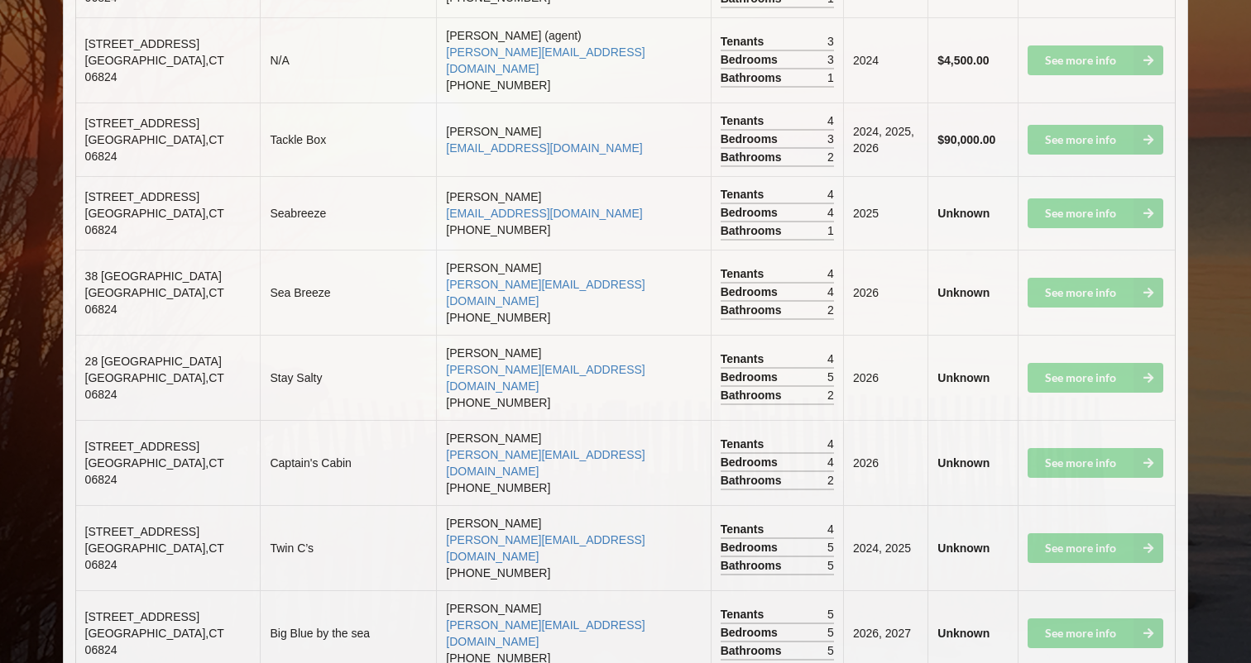
scroll to position [2581, 0]
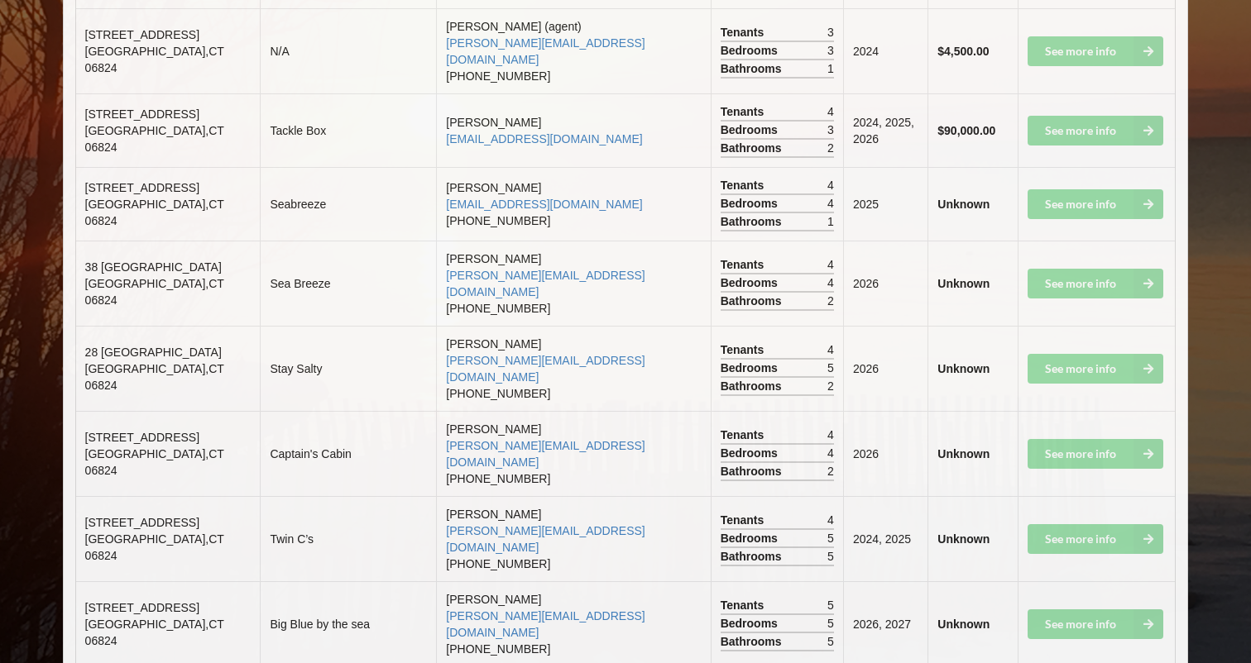
click at [1057, 581] on td "See more info" at bounding box center [1096, 623] width 158 height 85
drag, startPoint x: 87, startPoint y: 446, endPoint x: 223, endPoint y: 472, distance: 139.0
click at [223, 581] on td "[STREET_ADDRESS]" at bounding box center [168, 623] width 184 height 85
copy td "[STREET_ADDRESS]"
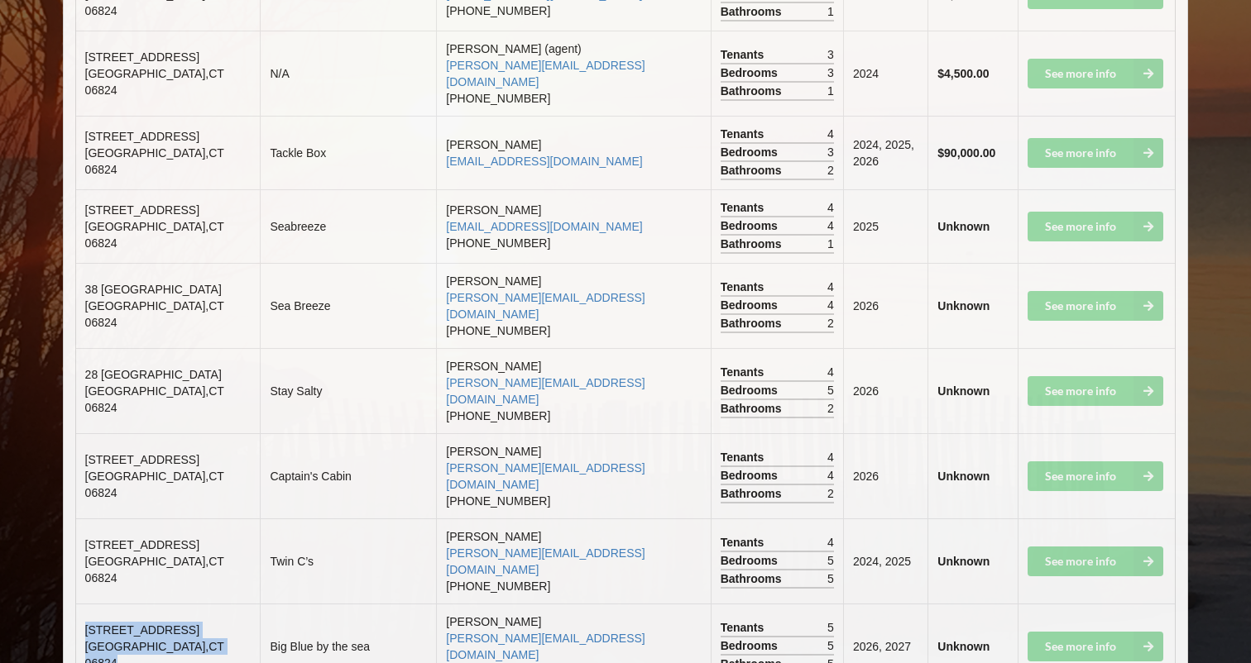
scroll to position [2406, 0]
